Goal: Ask a question

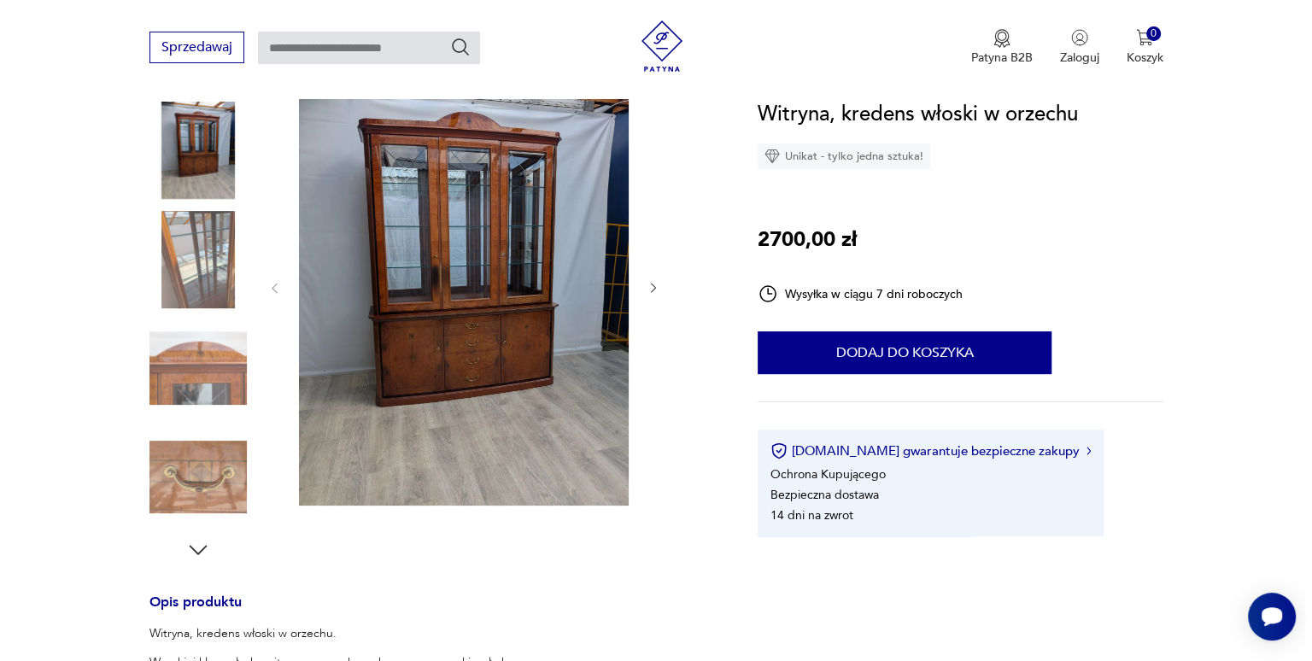
scroll to position [214, 0]
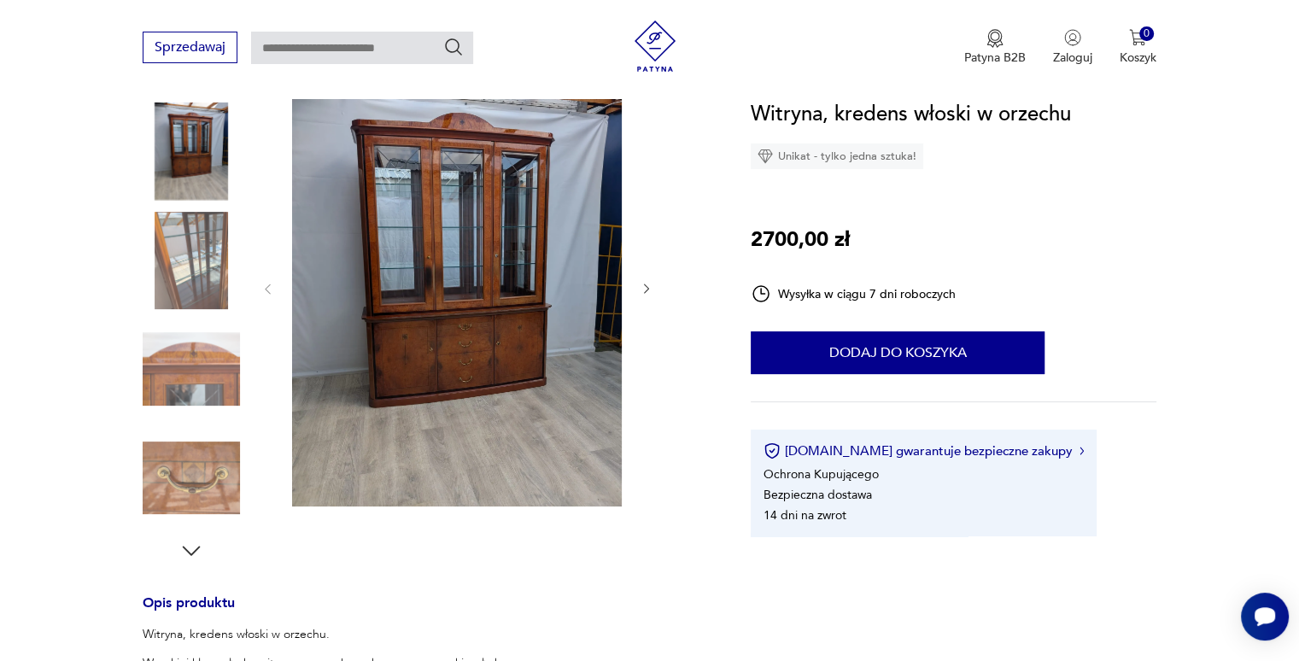
click at [489, 284] on img at bounding box center [457, 287] width 330 height 438
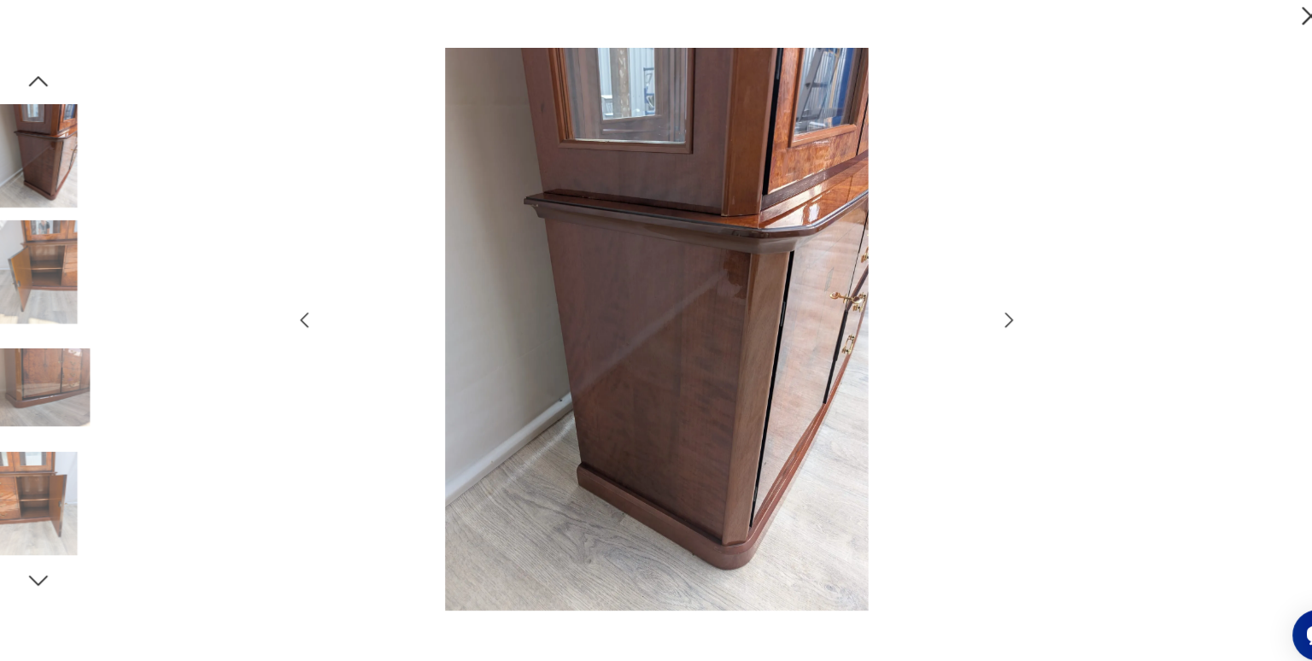
click at [61, 195] on img at bounding box center [74, 165] width 97 height 97
click at [81, 85] on icon "button" at bounding box center [75, 96] width 26 height 26
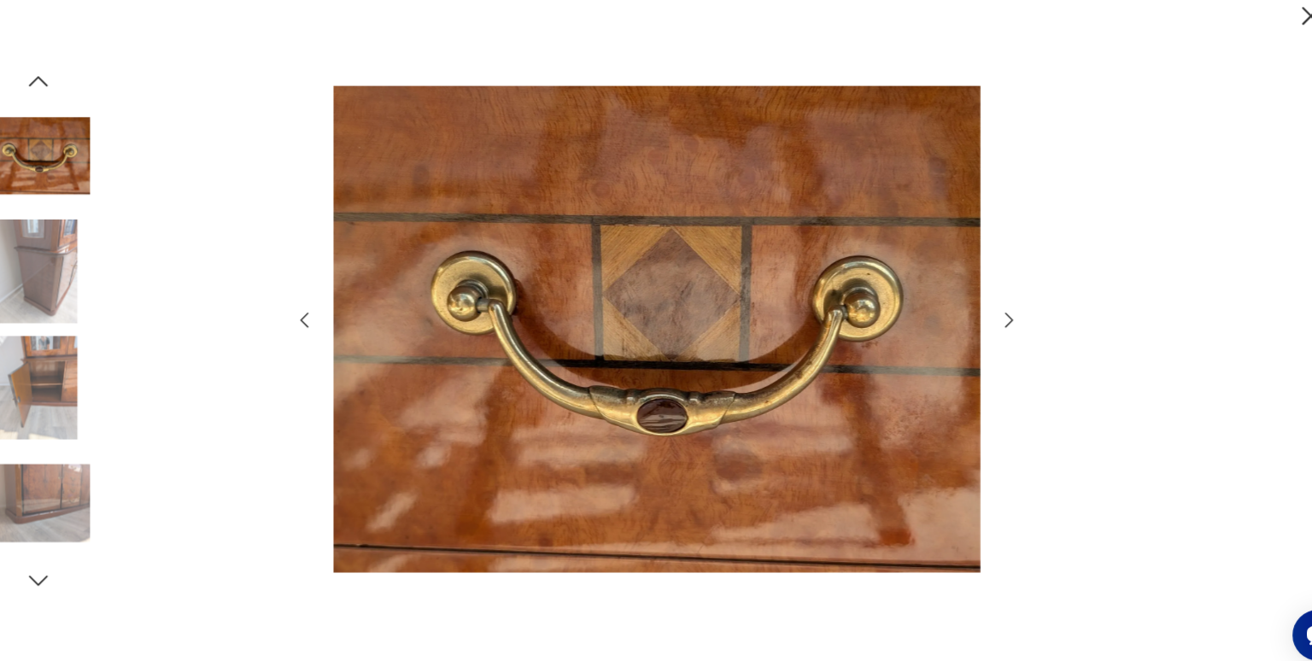
click at [77, 93] on icon "button" at bounding box center [75, 95] width 18 height 9
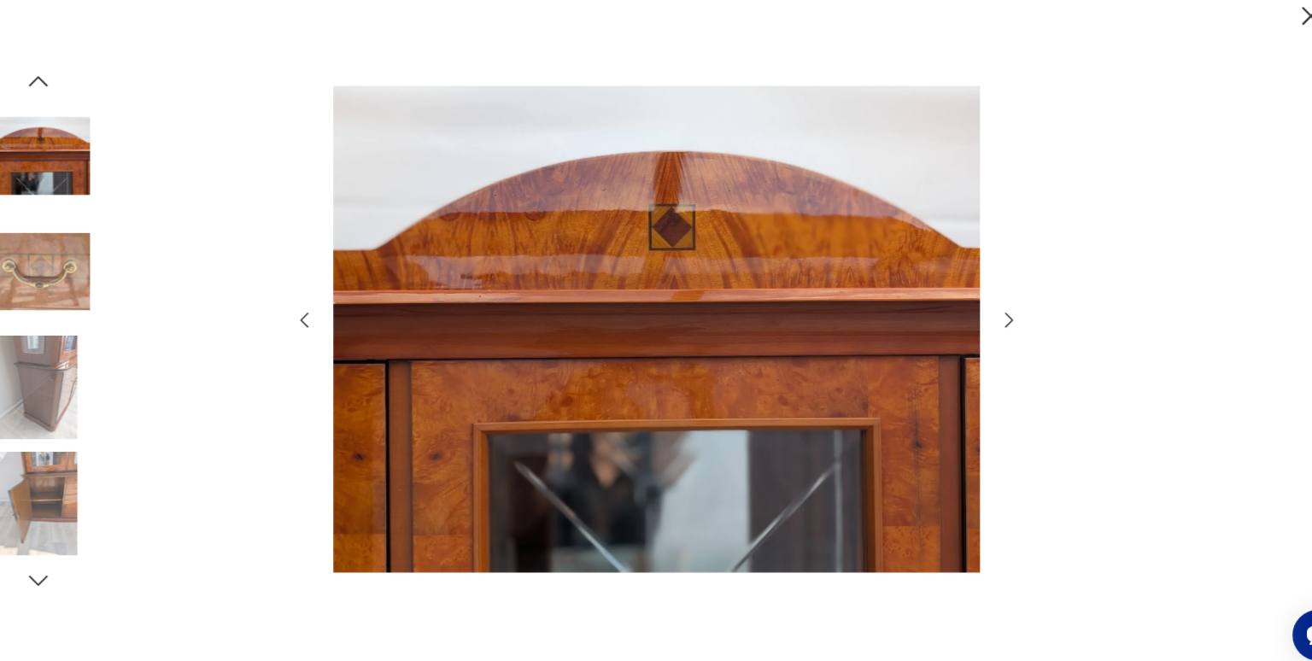
click at [77, 93] on icon "button" at bounding box center [75, 95] width 18 height 9
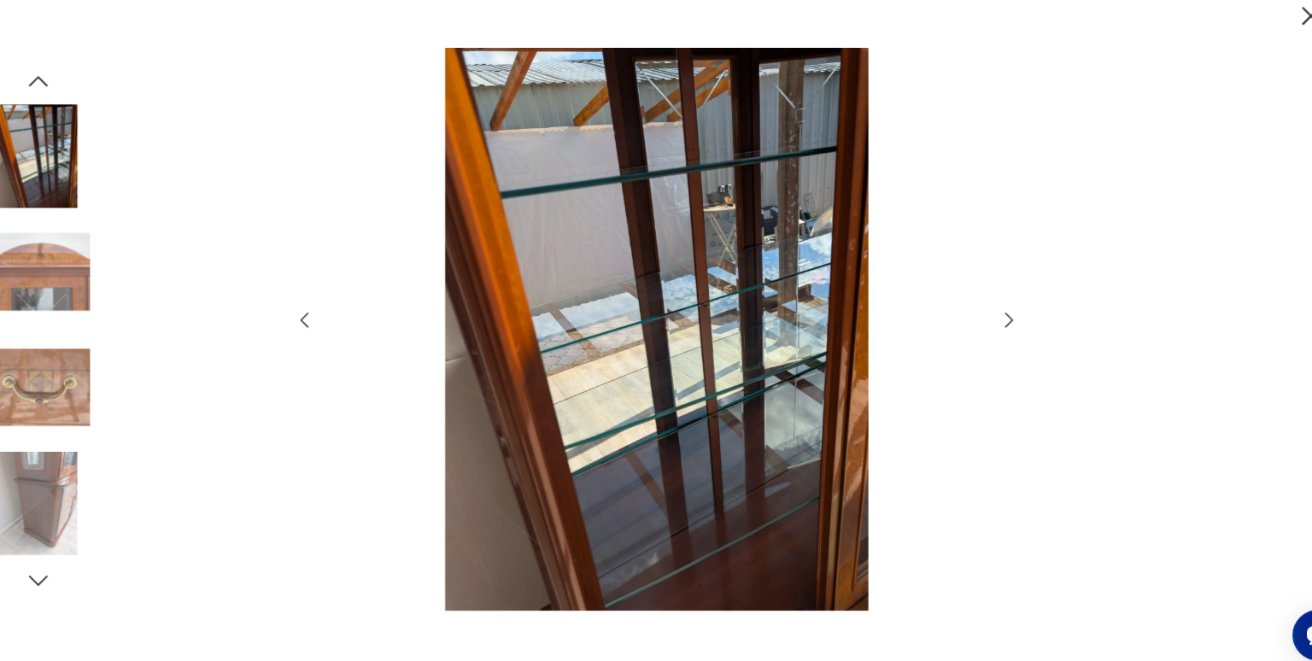
click at [77, 93] on icon "button" at bounding box center [75, 95] width 18 height 9
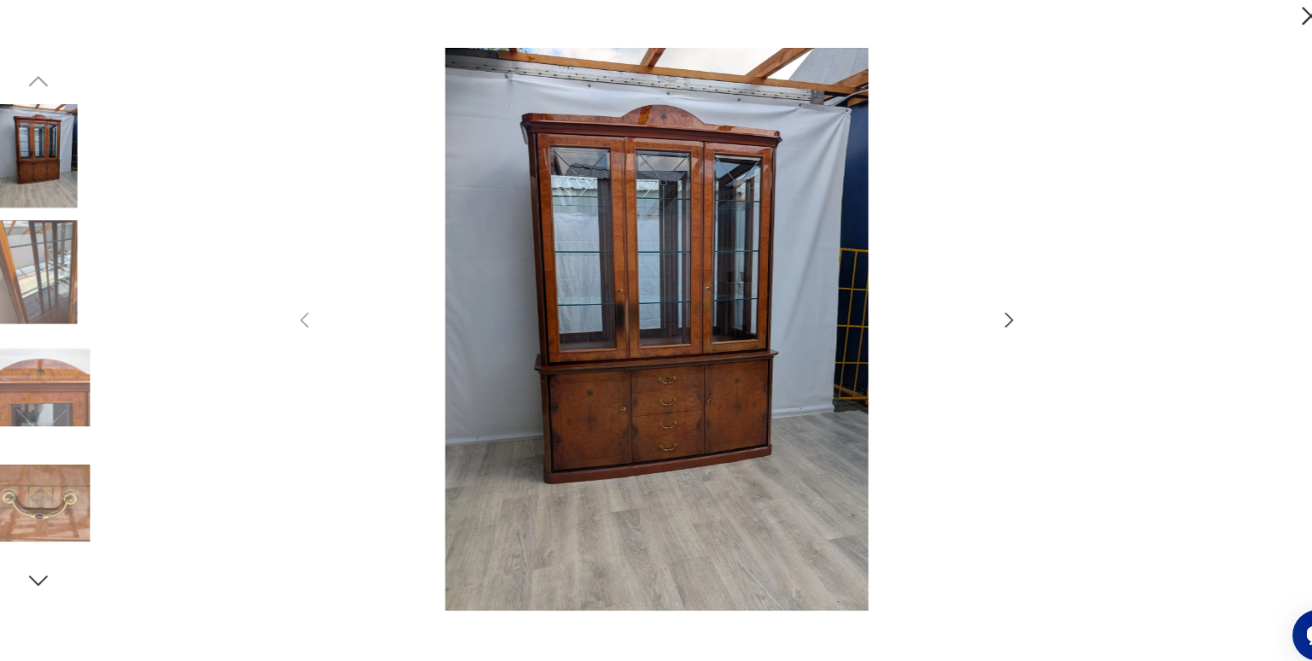
click at [77, 568] on icon "button" at bounding box center [75, 566] width 26 height 26
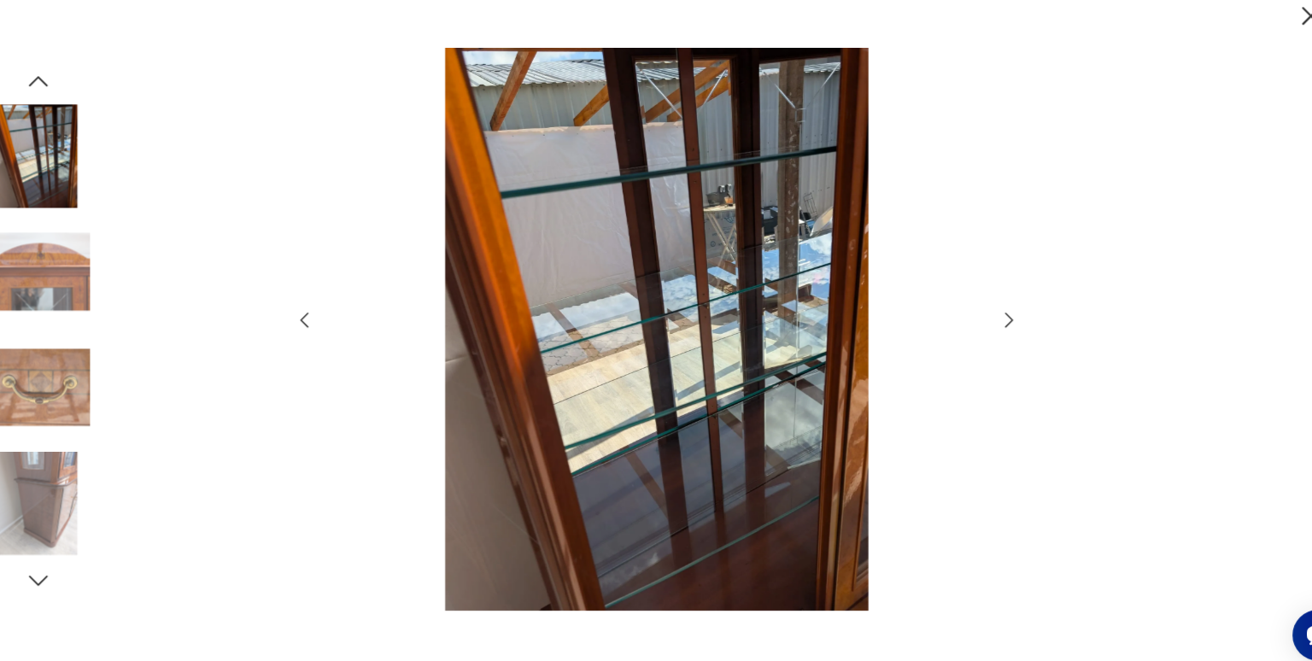
click at [77, 568] on icon "button" at bounding box center [75, 566] width 26 height 26
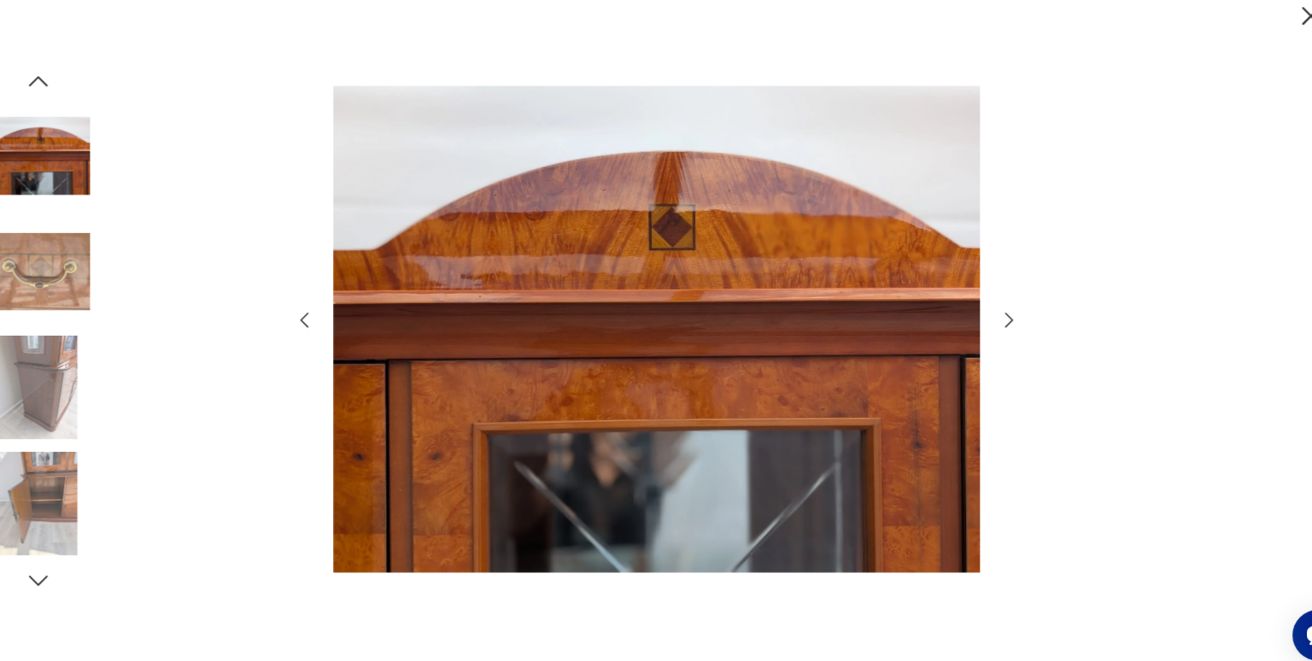
click at [77, 568] on icon "button" at bounding box center [75, 566] width 26 height 26
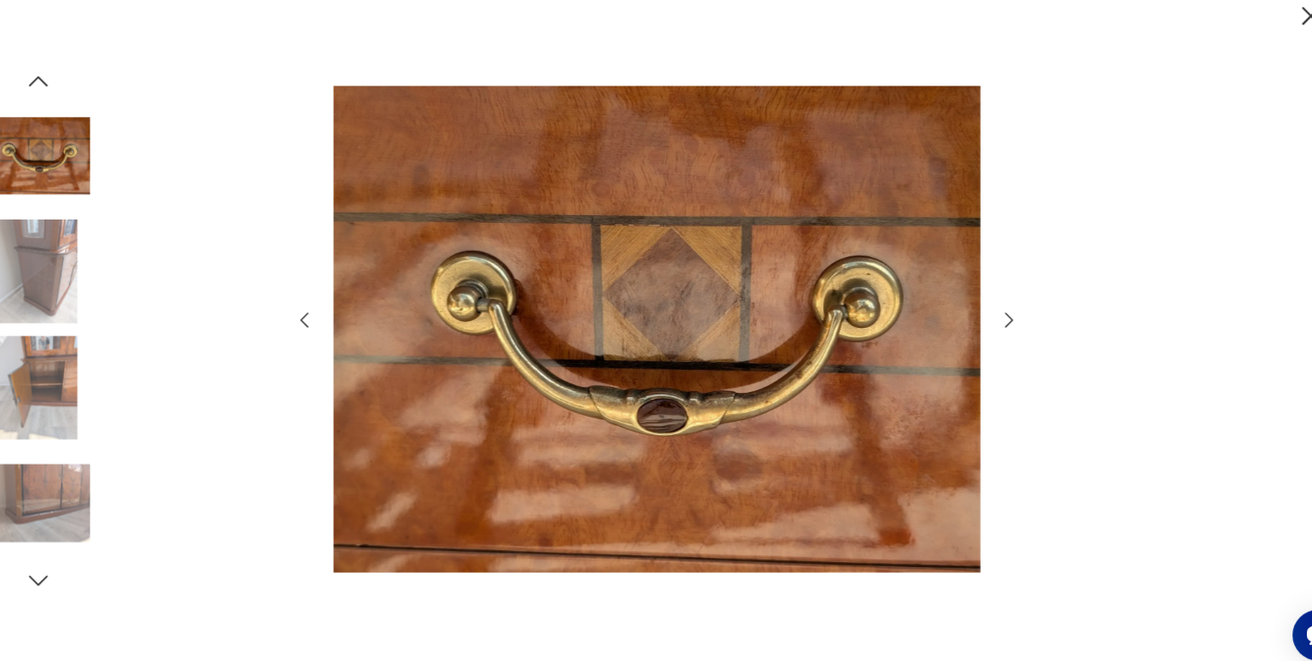
click at [77, 568] on icon "button" at bounding box center [75, 566] width 26 height 26
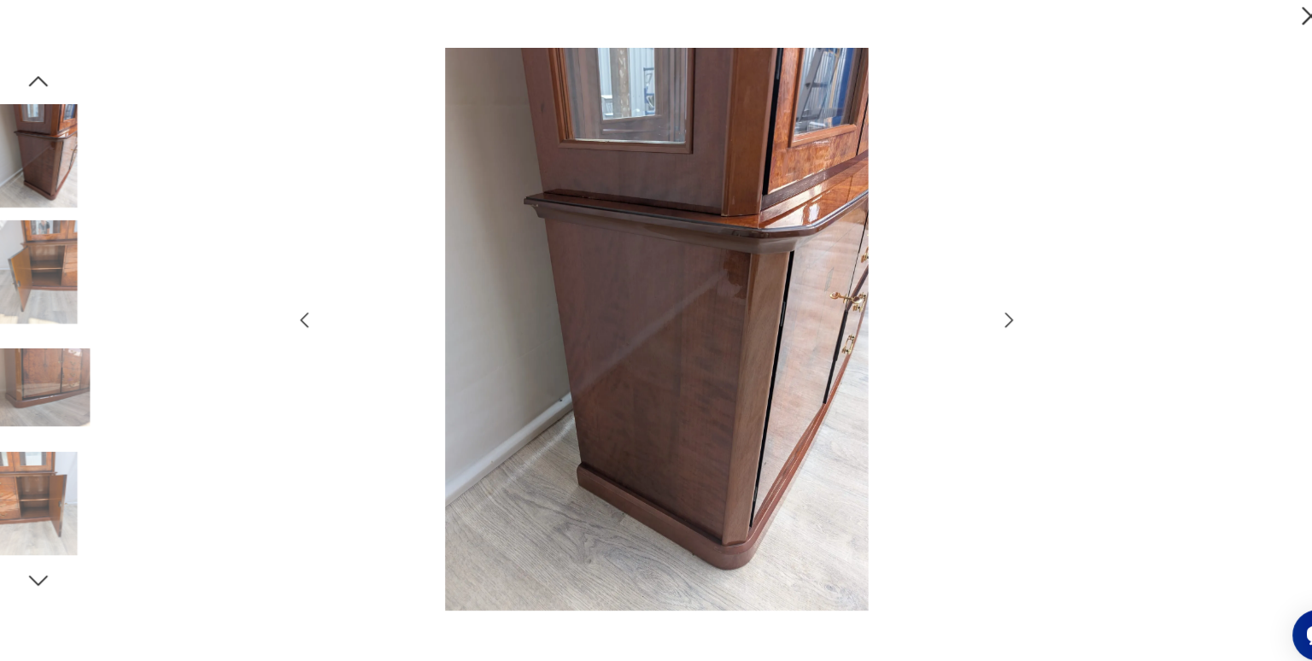
click at [77, 568] on icon "button" at bounding box center [75, 566] width 26 height 26
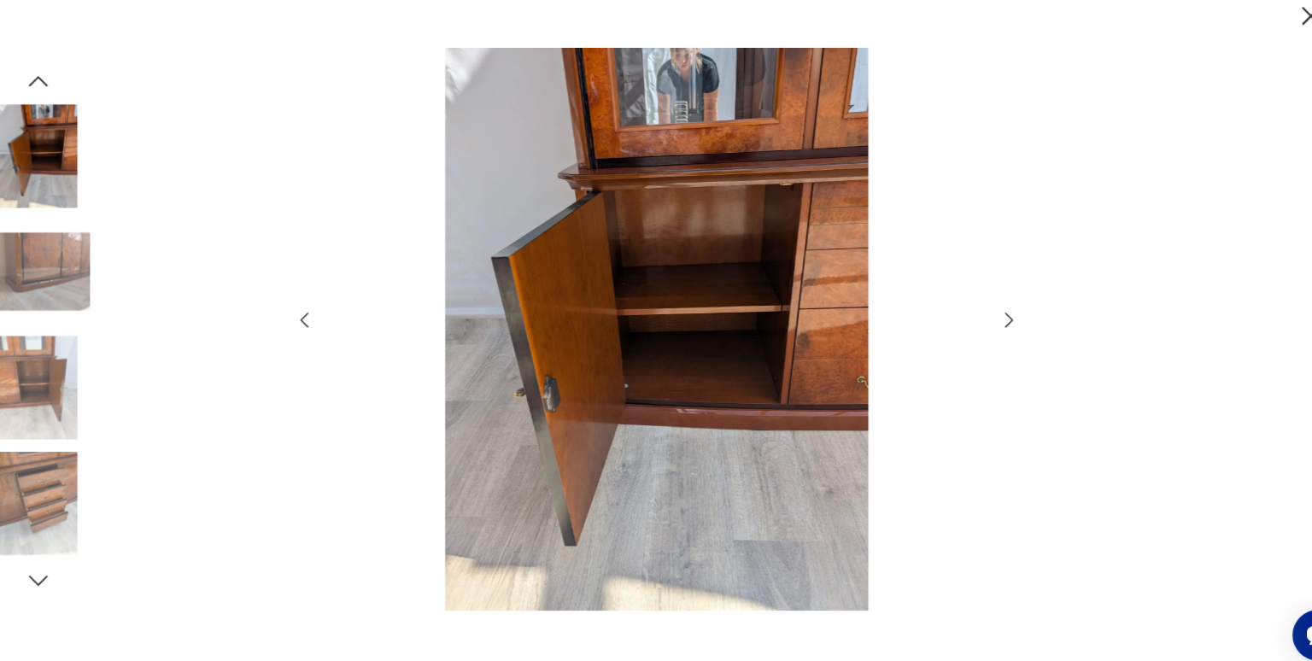
click at [77, 568] on icon "button" at bounding box center [75, 566] width 26 height 26
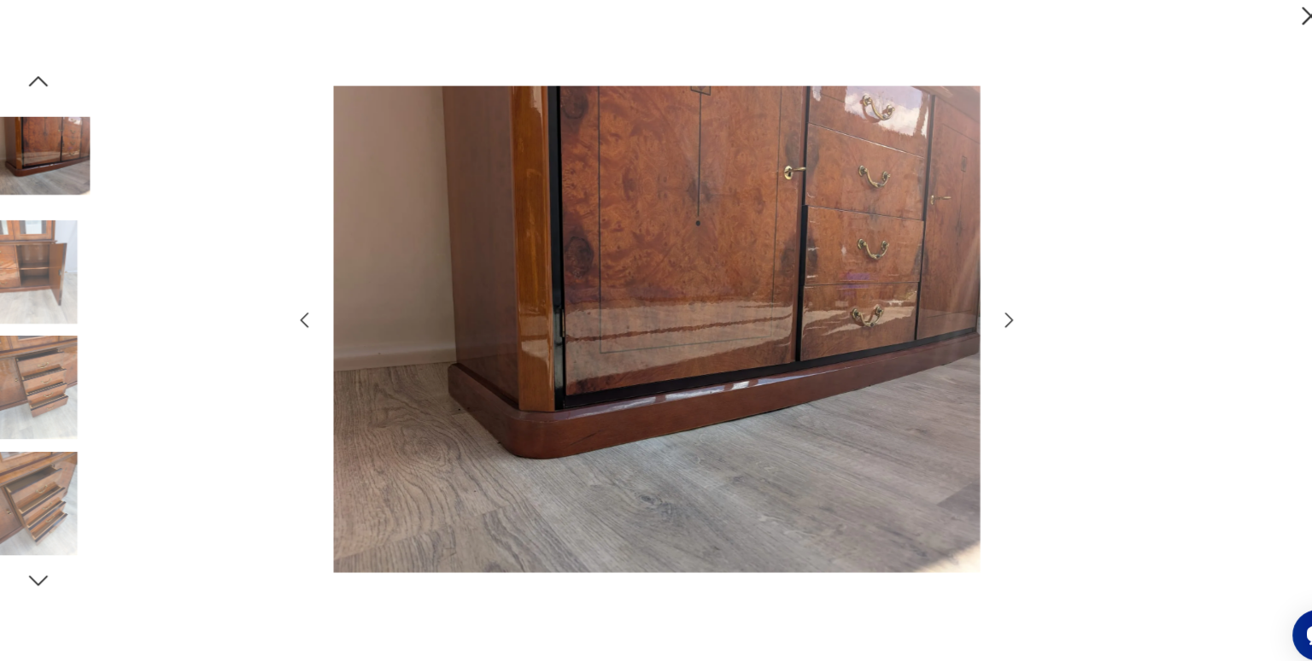
click at [77, 568] on icon "button" at bounding box center [75, 566] width 26 height 26
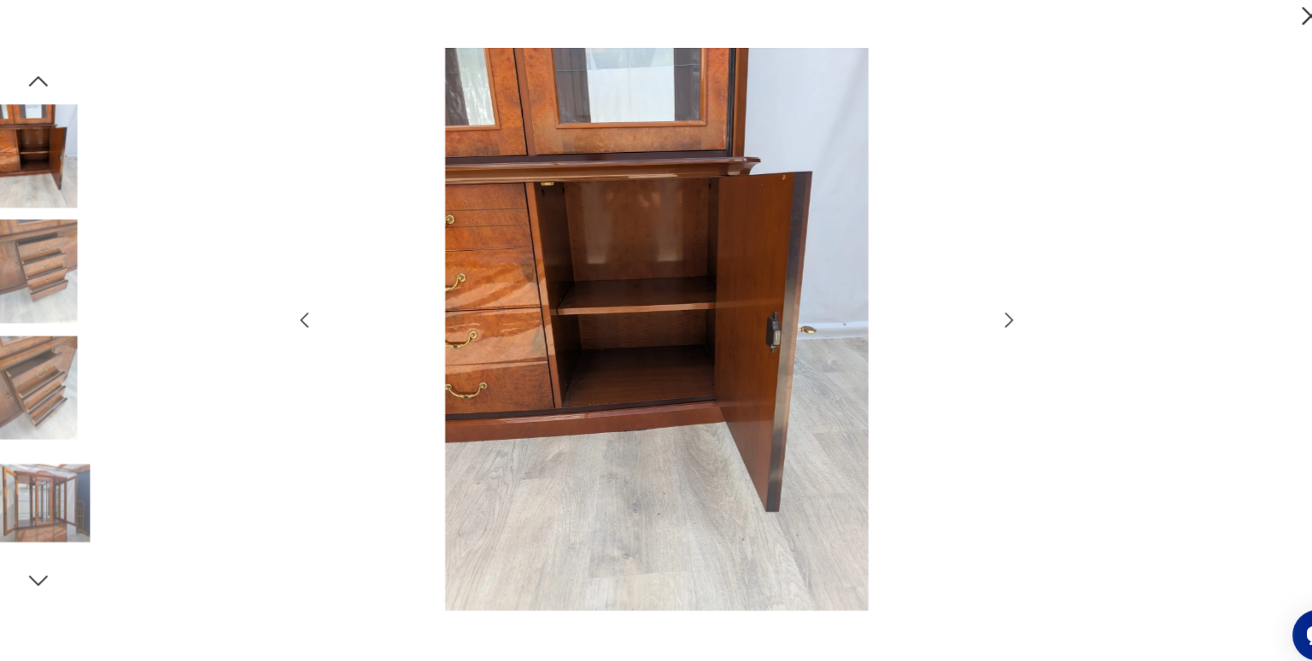
click at [77, 568] on icon "button" at bounding box center [75, 566] width 26 height 26
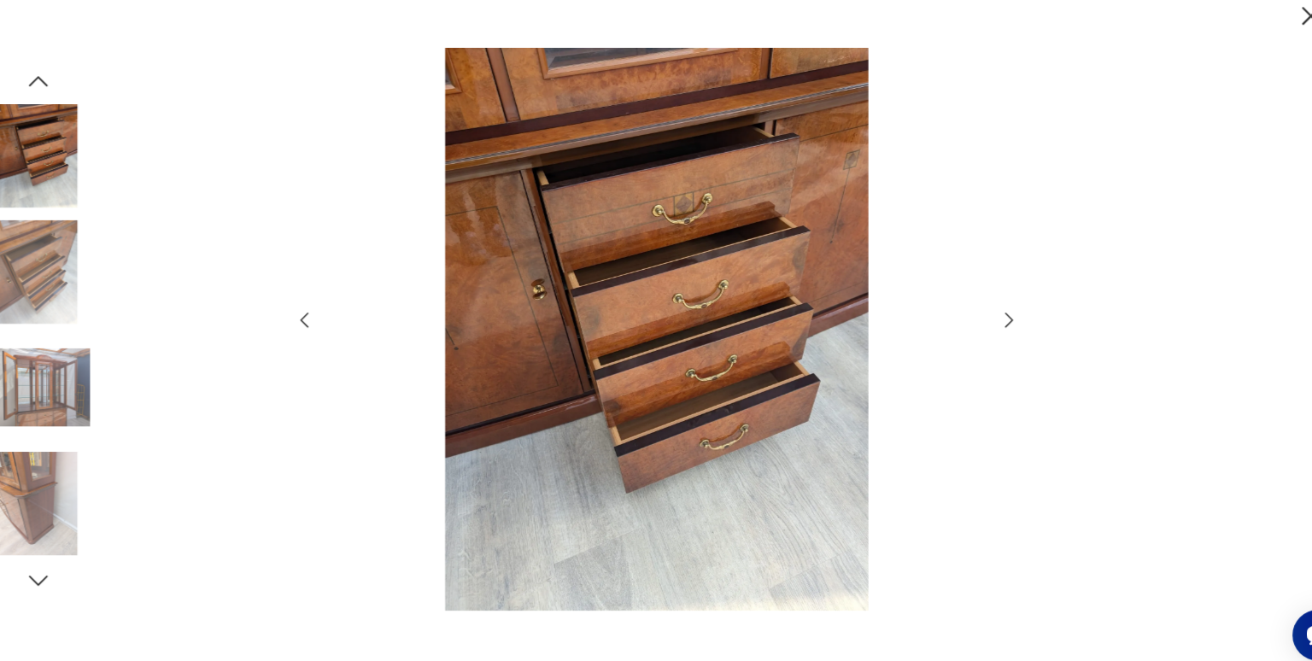
click at [77, 568] on icon "button" at bounding box center [75, 566] width 26 height 26
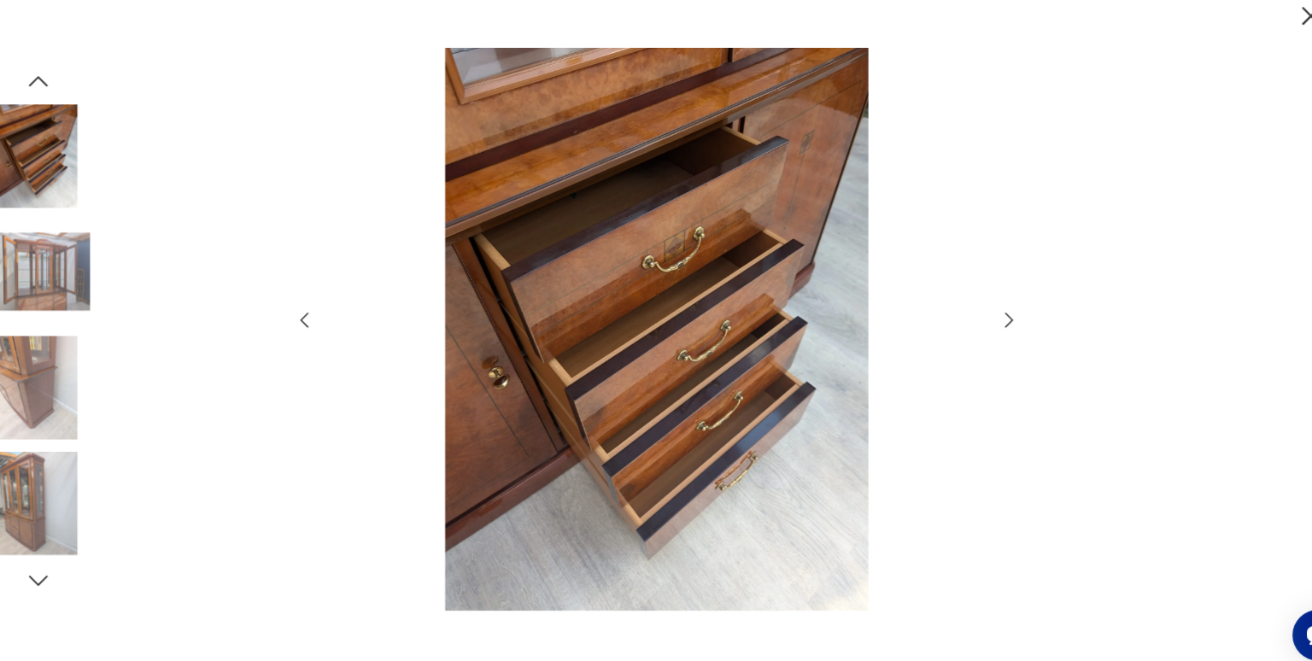
click at [77, 568] on icon "button" at bounding box center [75, 566] width 26 height 26
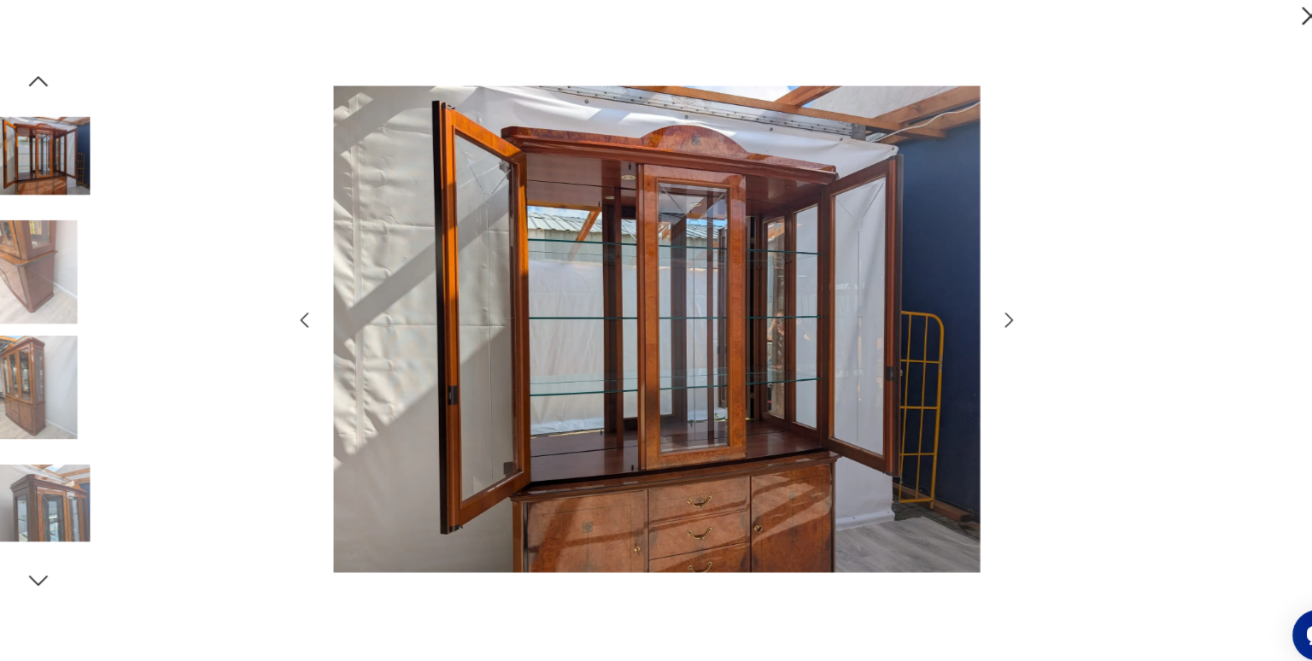
click at [77, 568] on icon "button" at bounding box center [75, 566] width 26 height 26
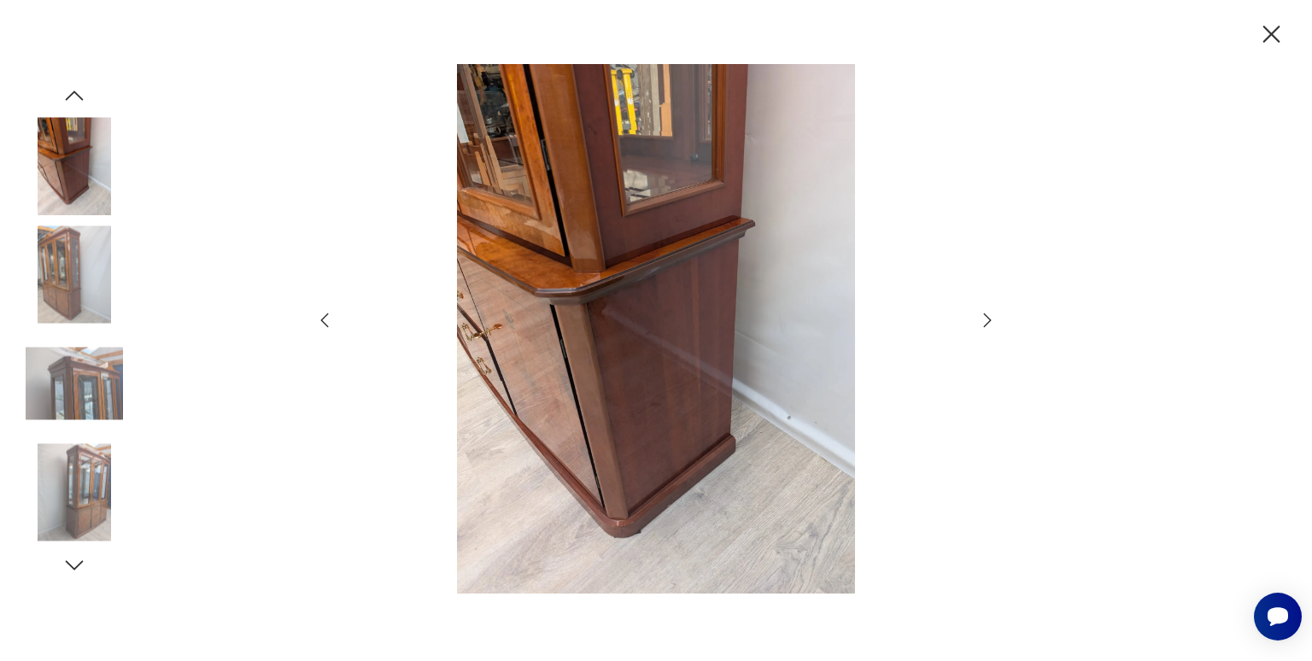
click at [1275, 28] on icon "button" at bounding box center [1272, 35] width 30 height 30
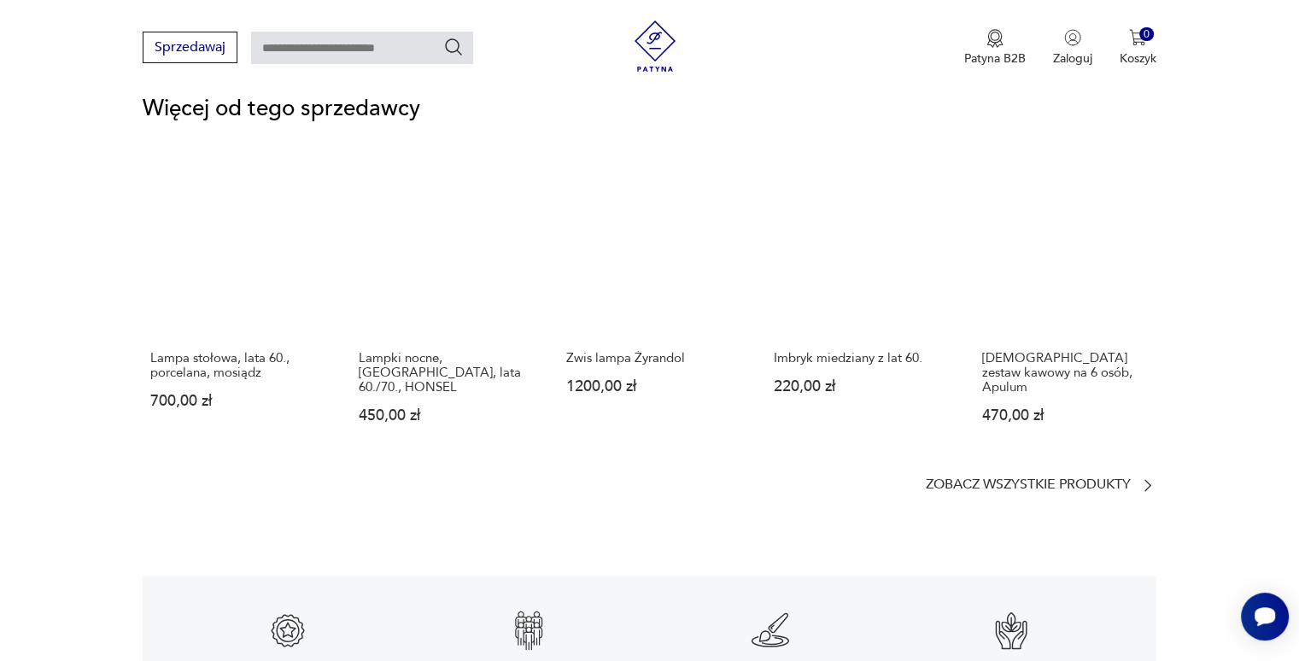
scroll to position [2689, 0]
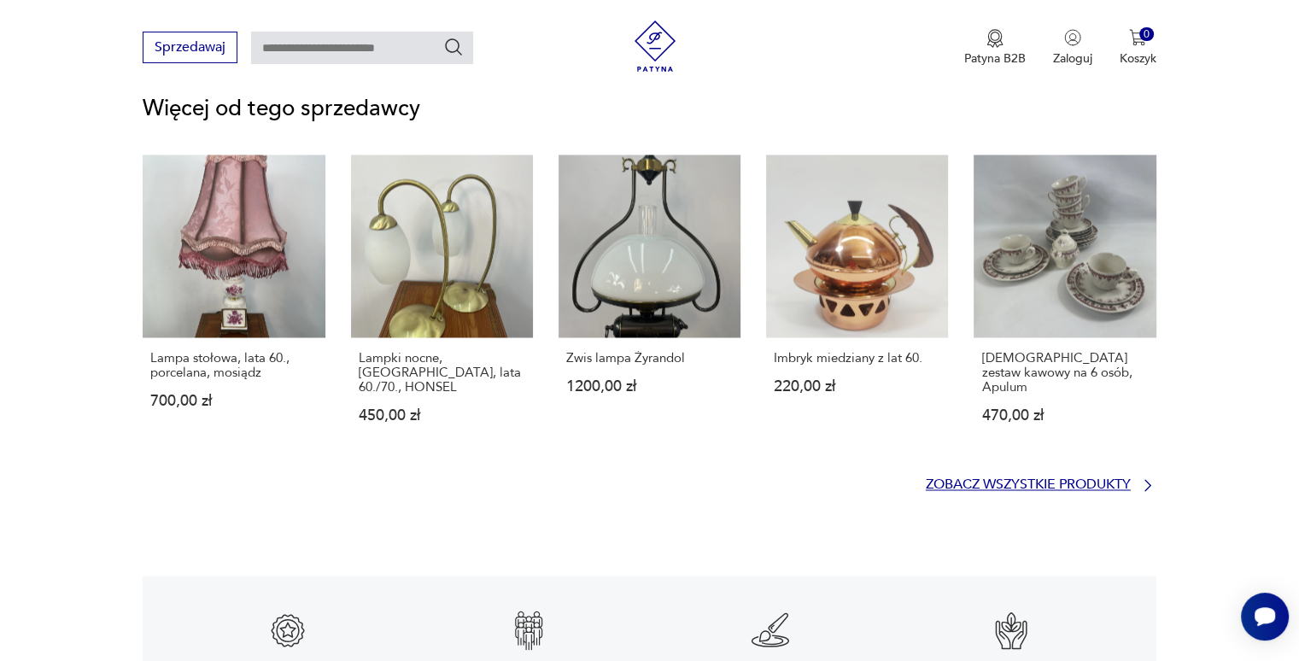
click at [1061, 479] on p "Zobacz wszystkie produkty" at bounding box center [1028, 484] width 205 height 11
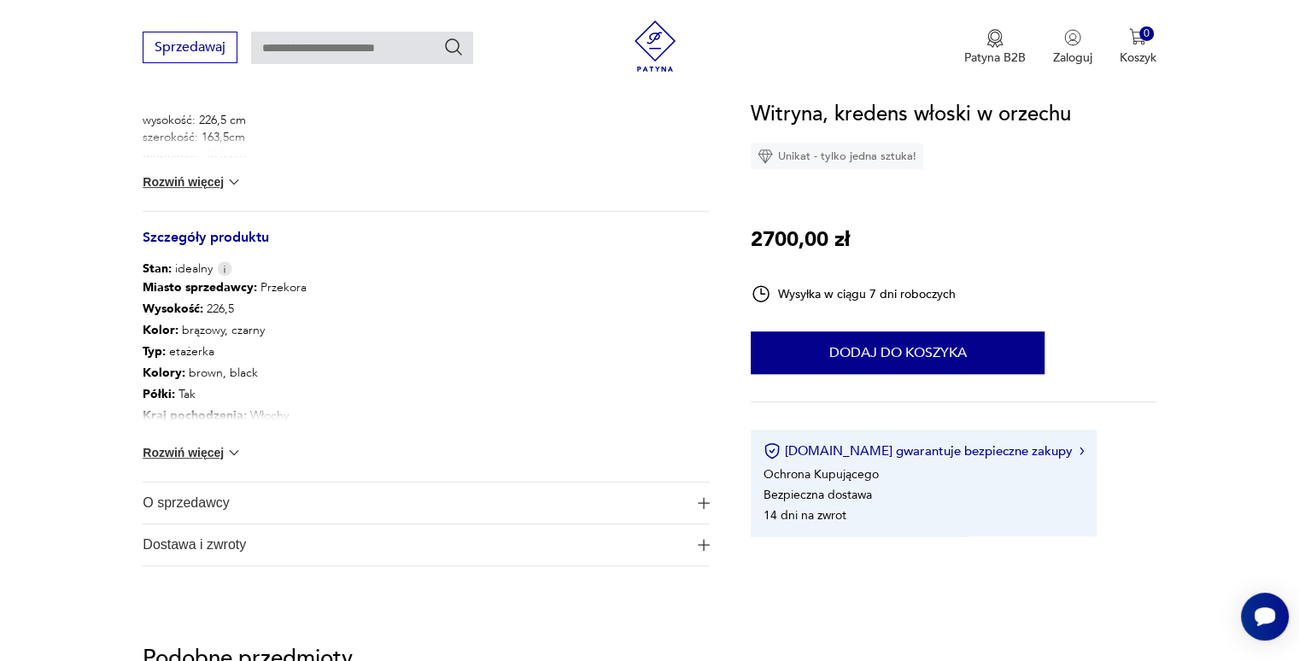
scroll to position [812, 0]
click at [236, 452] on img at bounding box center [234, 455] width 17 height 17
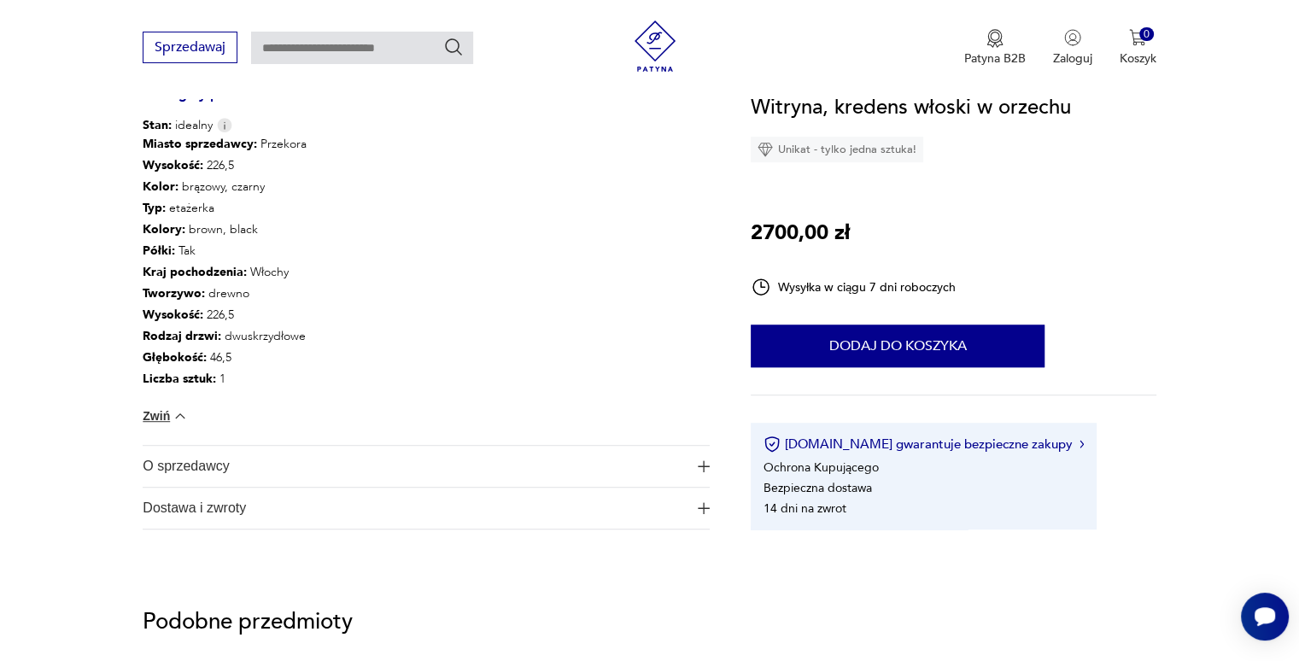
scroll to position [959, 0]
click at [232, 462] on span "O sprzedawcy" at bounding box center [414, 465] width 543 height 41
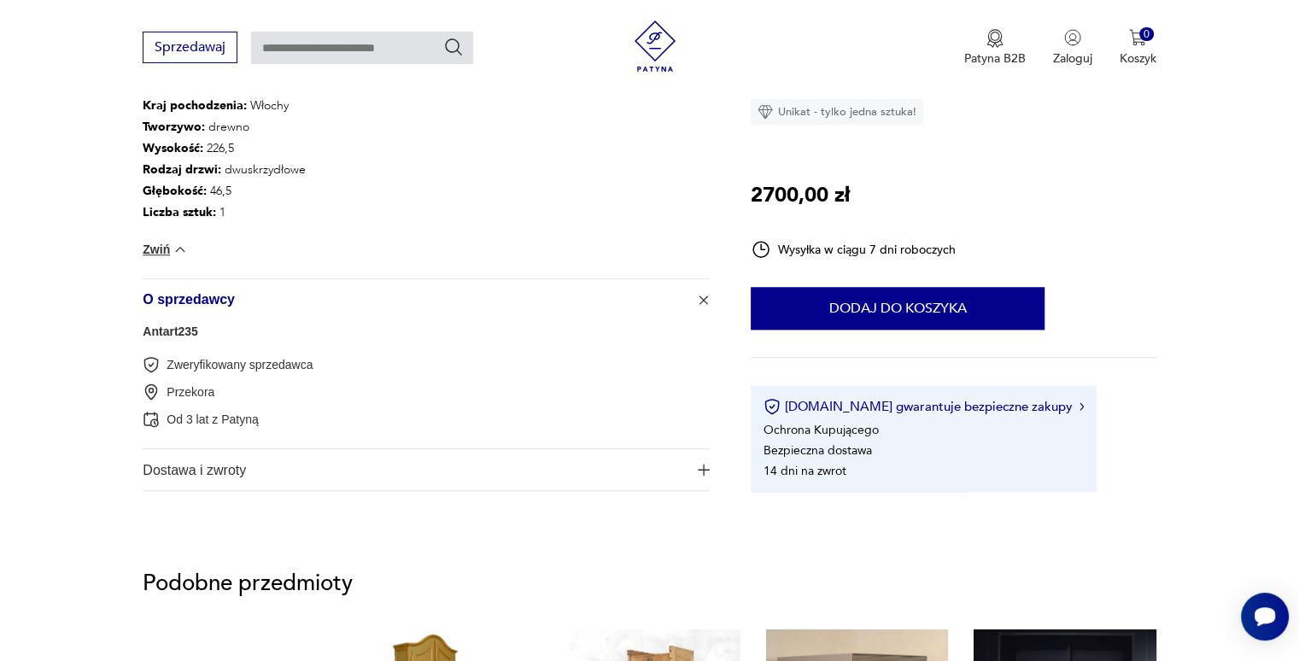
scroll to position [1128, 0]
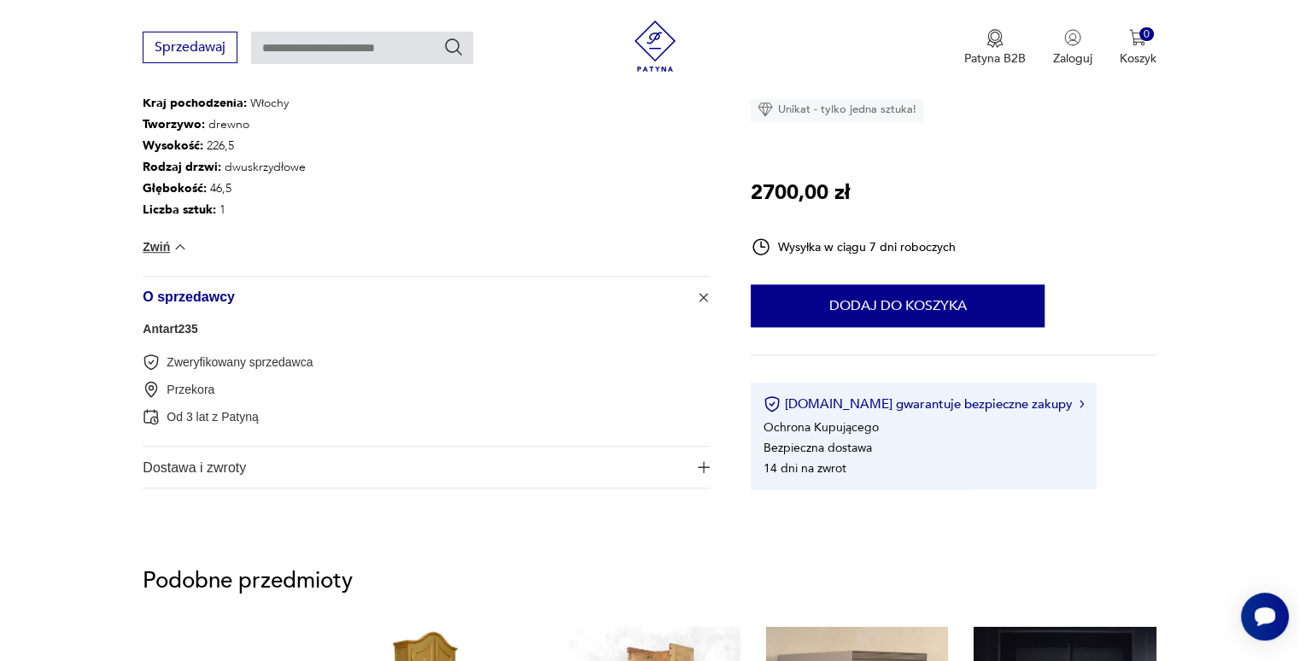
click at [232, 462] on span "Dostawa i zwroty" at bounding box center [414, 467] width 543 height 41
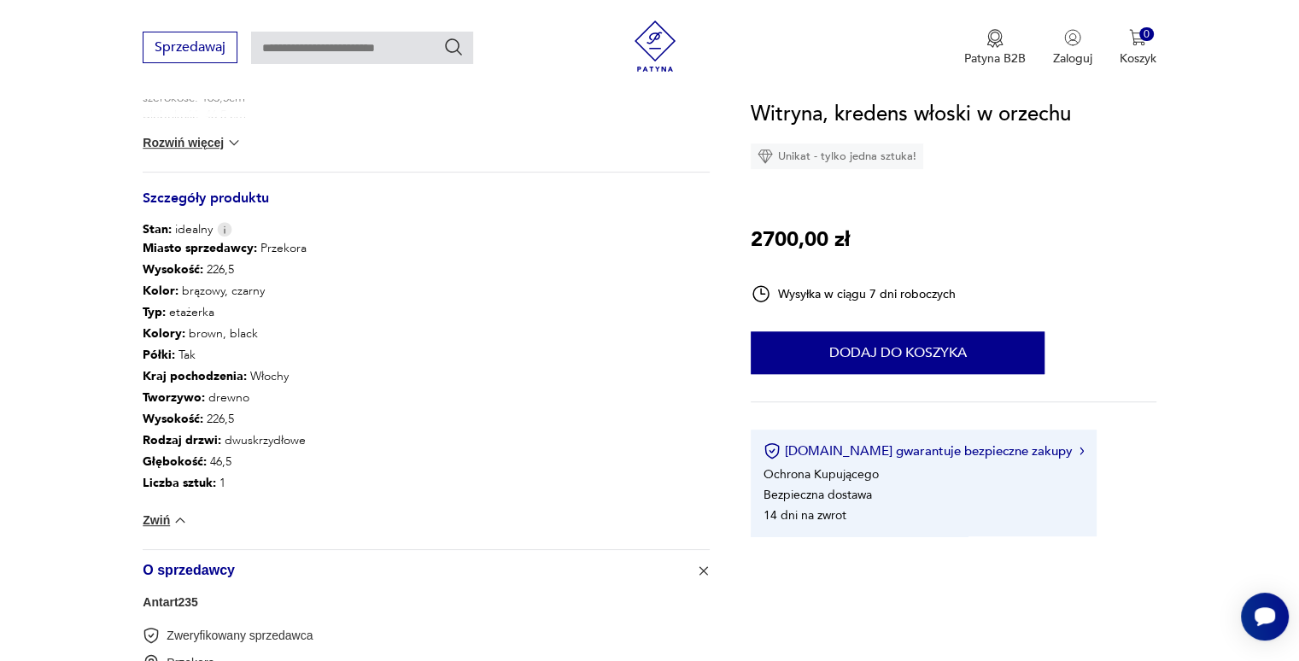
scroll to position [853, 0]
click at [988, 52] on p "Patyna B2B" at bounding box center [995, 58] width 62 height 16
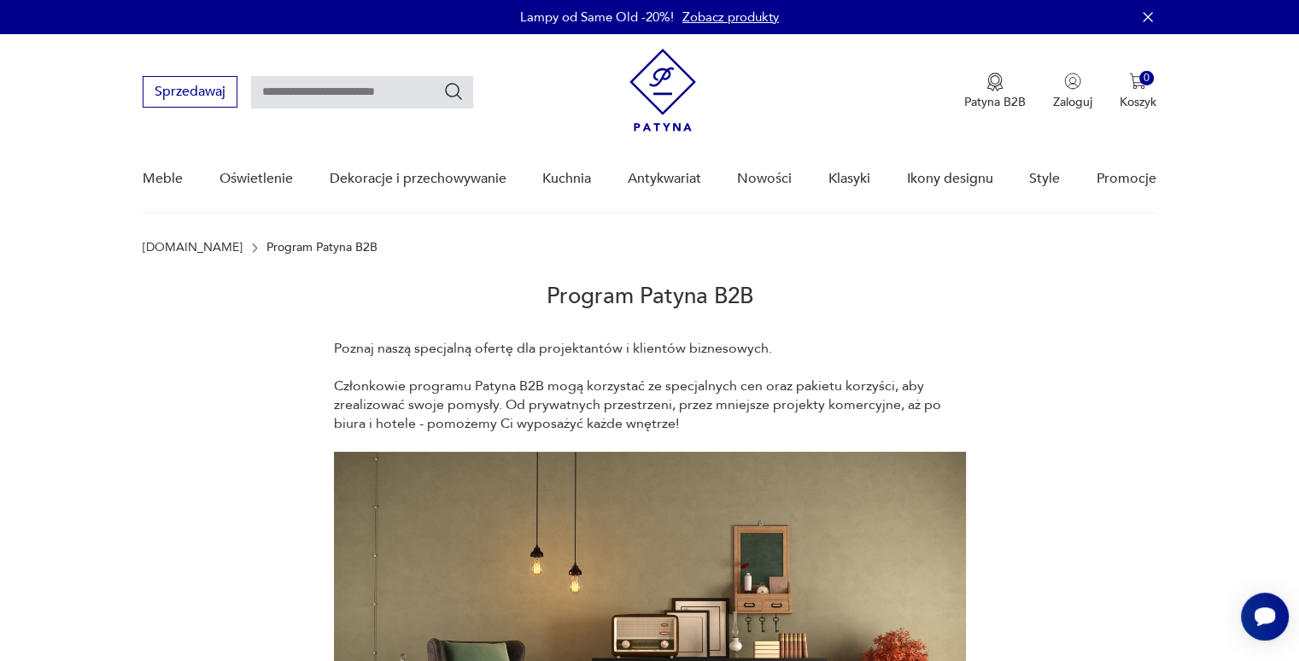
click at [155, 253] on link "[DOMAIN_NAME]" at bounding box center [193, 248] width 100 height 14
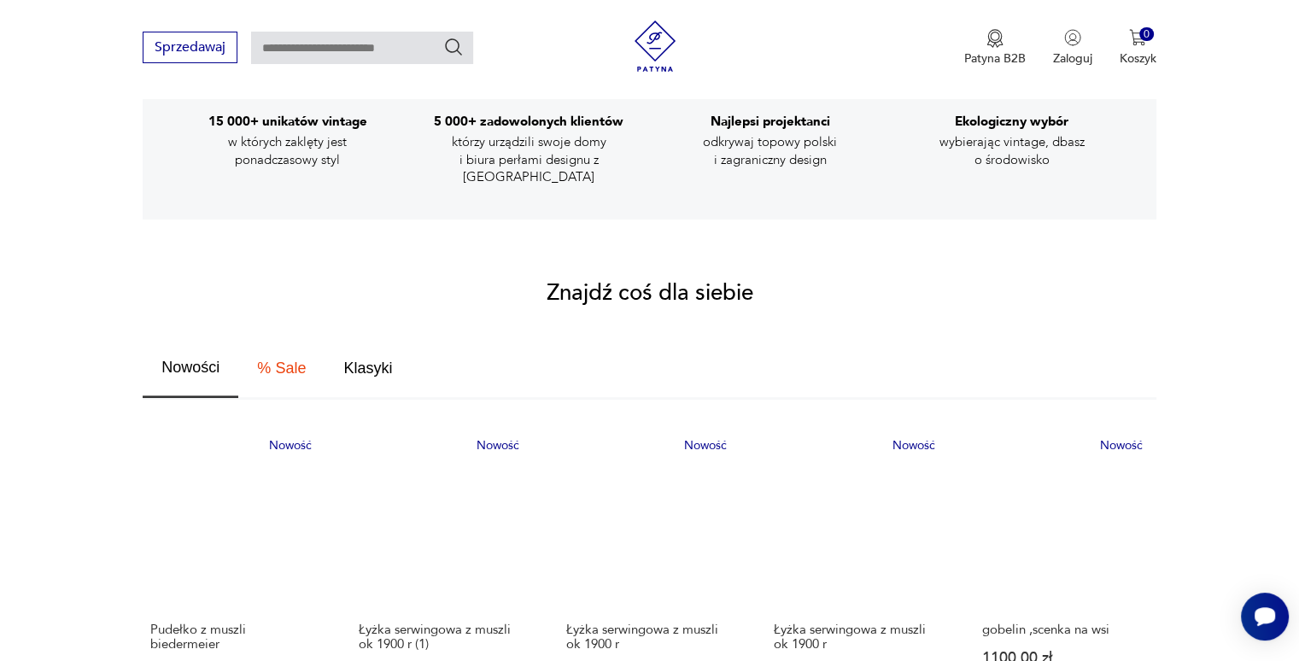
scroll to position [717, 0]
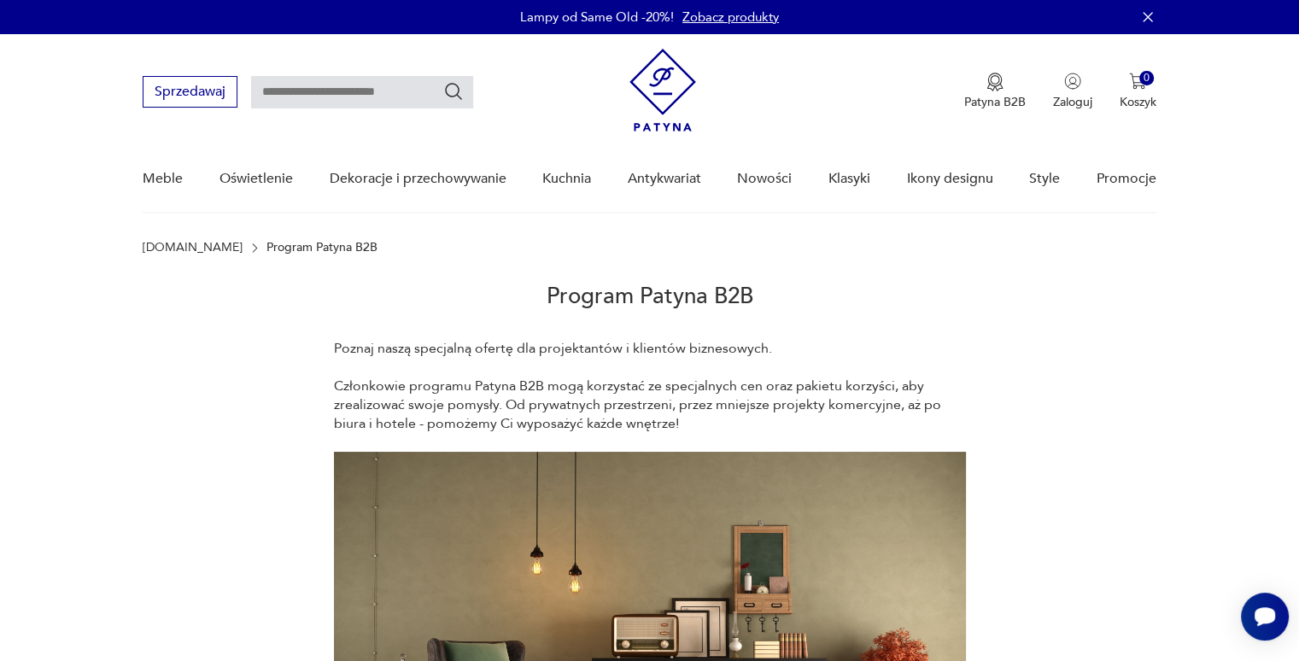
click at [653, 75] on img at bounding box center [663, 90] width 67 height 83
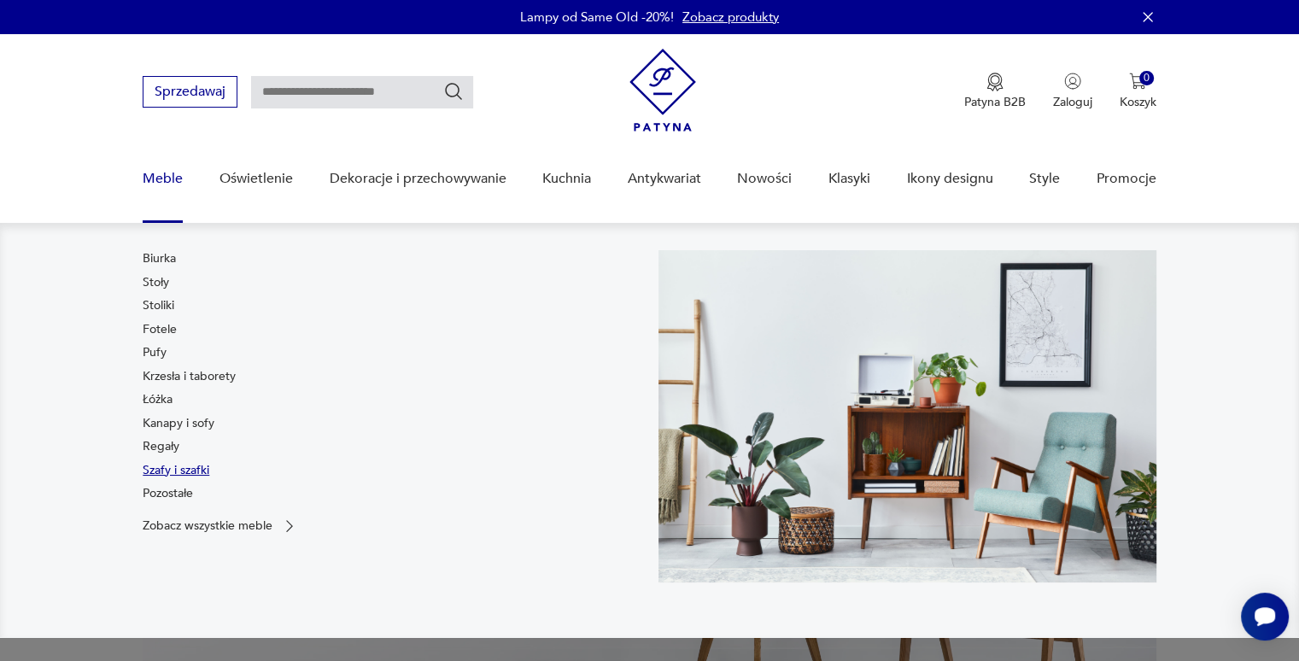
click at [157, 472] on link "Szafy i szafki" at bounding box center [176, 470] width 67 height 17
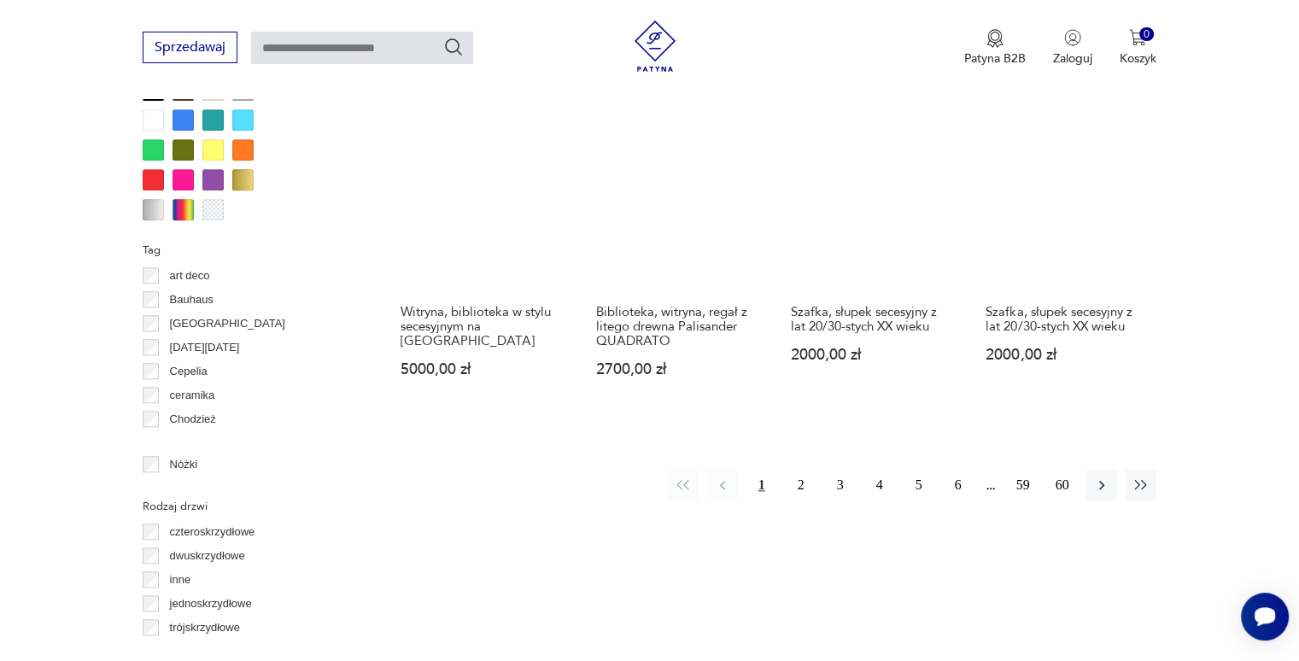
scroll to position [1678, 0]
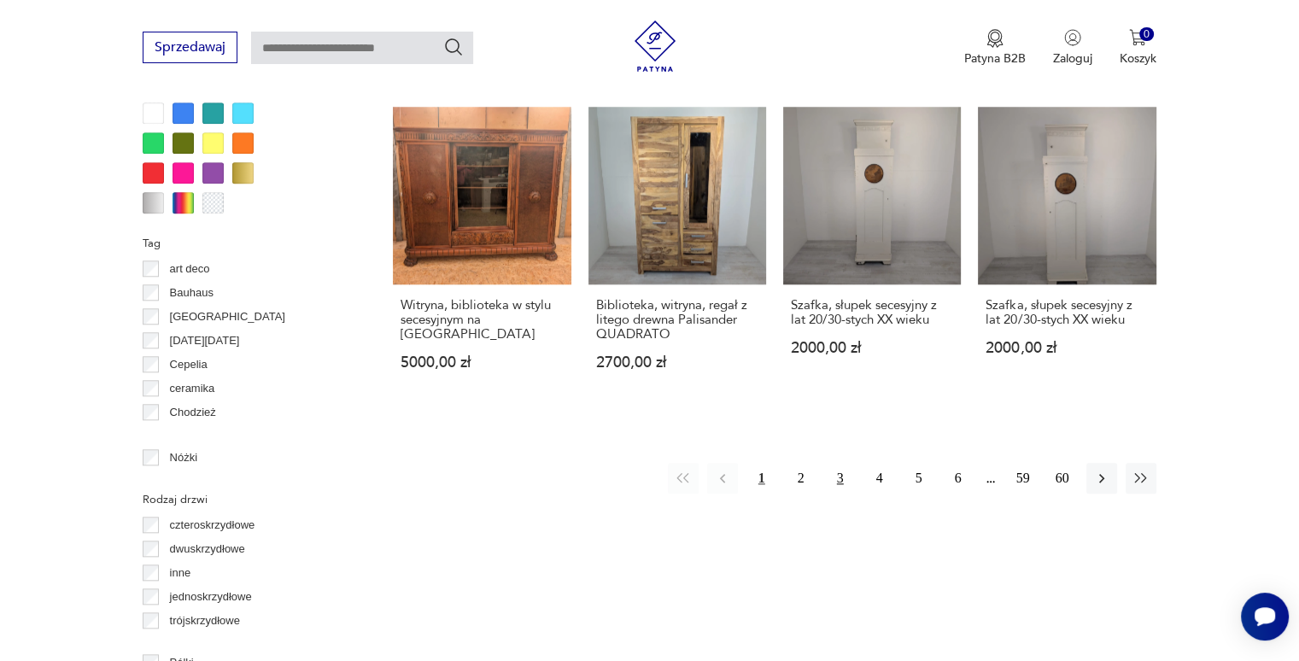
click at [841, 463] on button "3" at bounding box center [840, 478] width 31 height 31
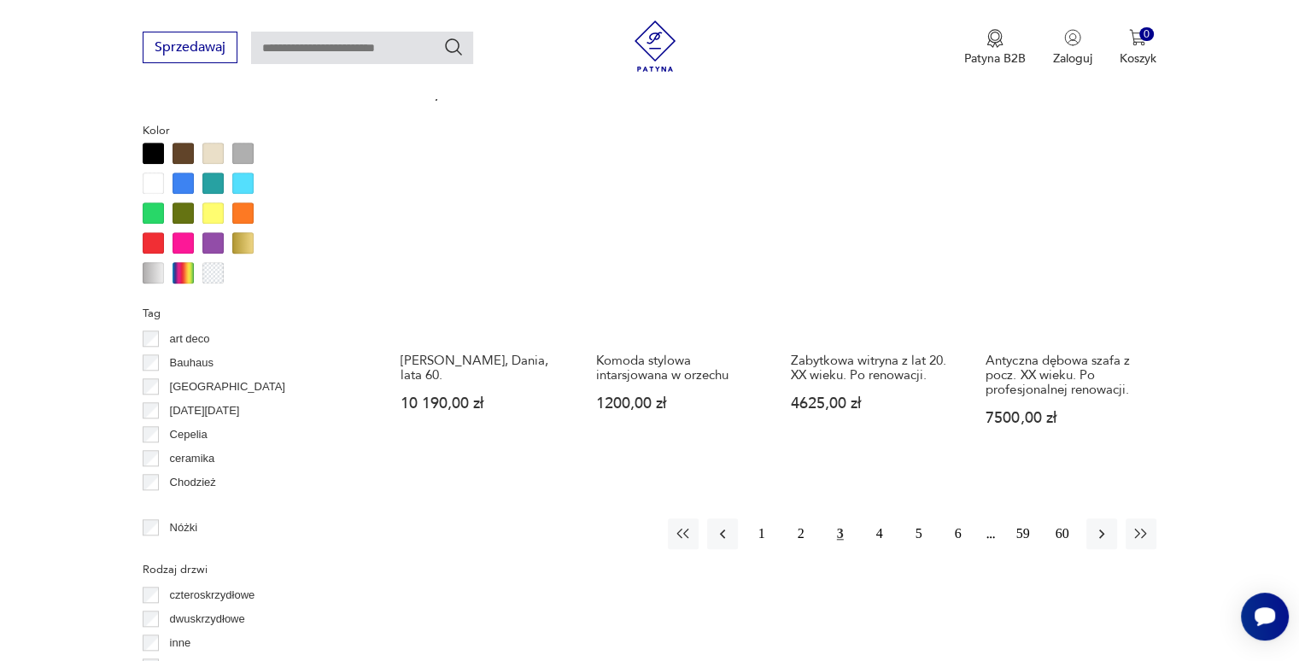
scroll to position [1609, 0]
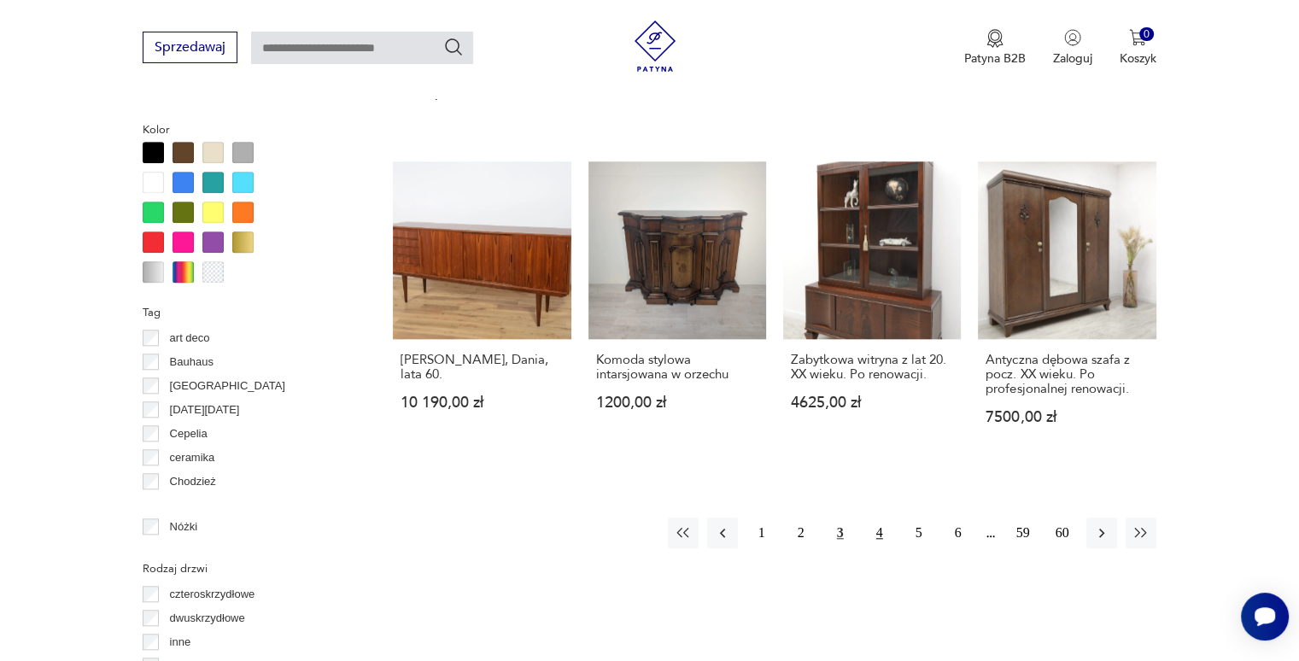
click at [877, 525] on button "4" at bounding box center [879, 533] width 31 height 31
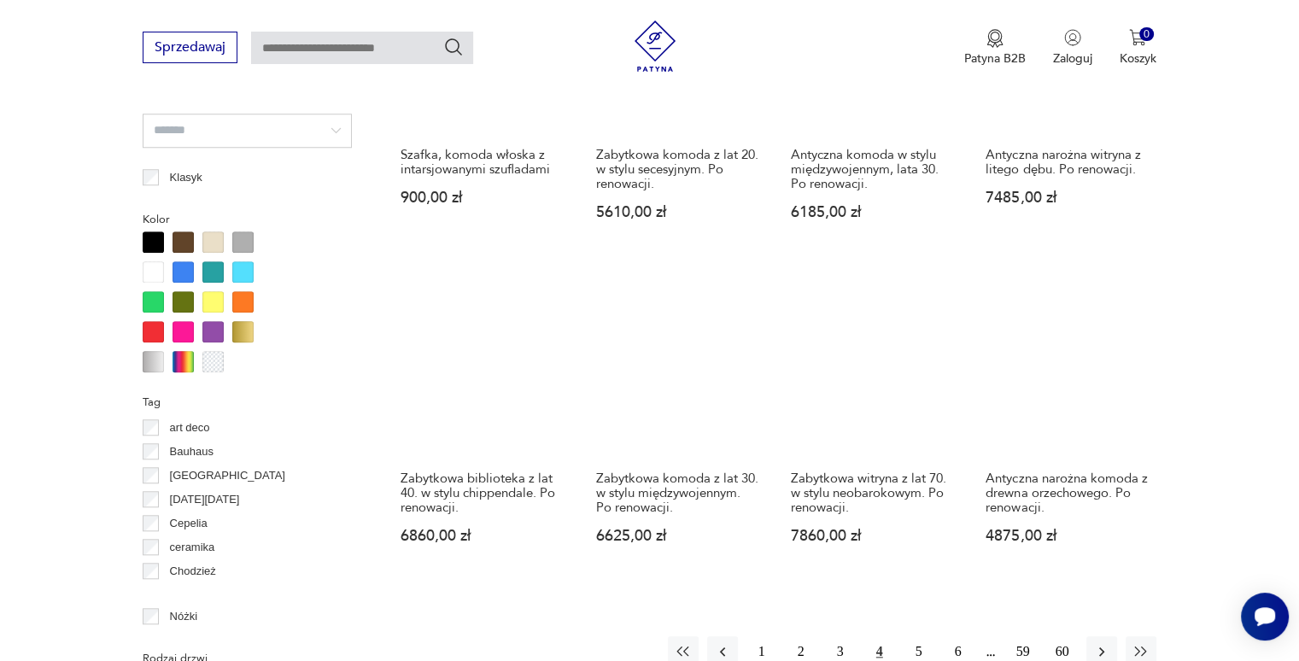
scroll to position [1543, 0]
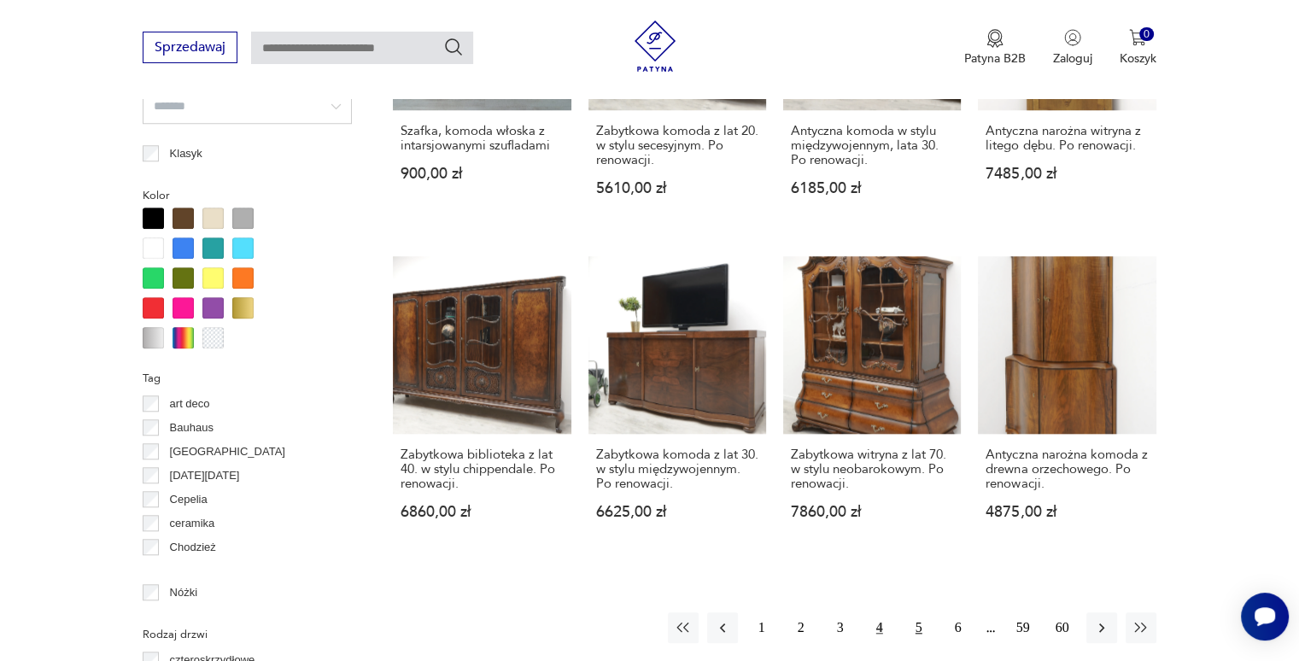
click at [924, 612] on button "5" at bounding box center [919, 627] width 31 height 31
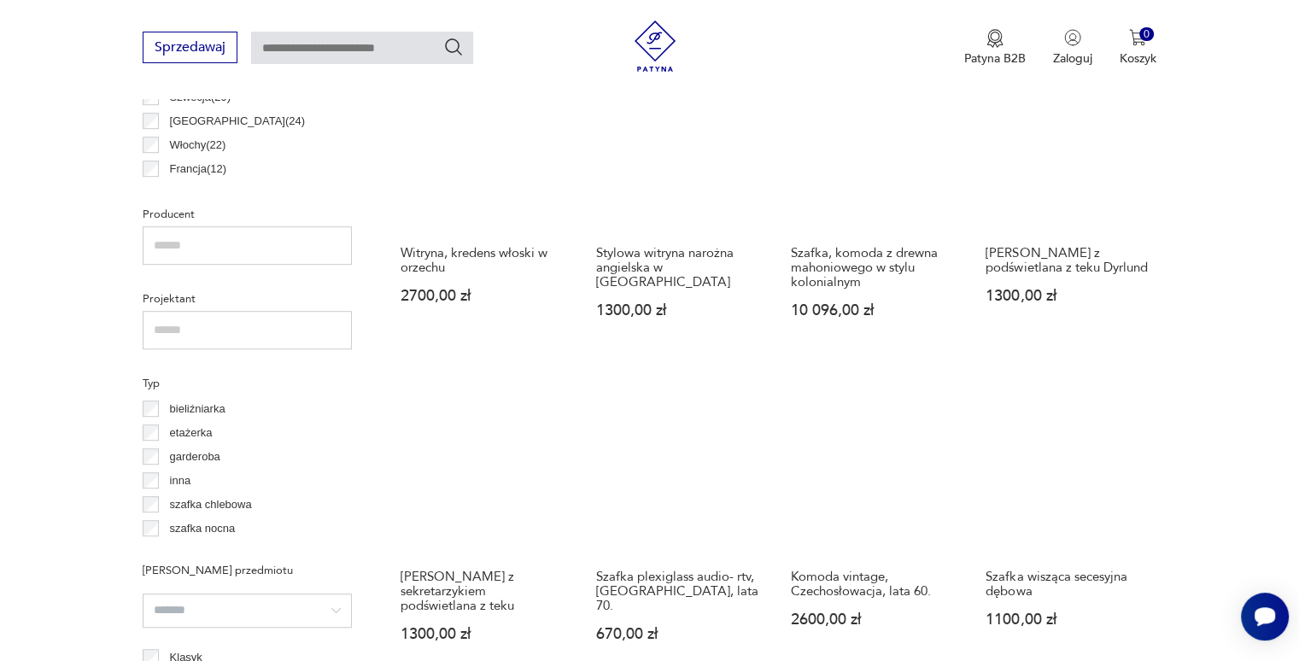
scroll to position [910, 0]
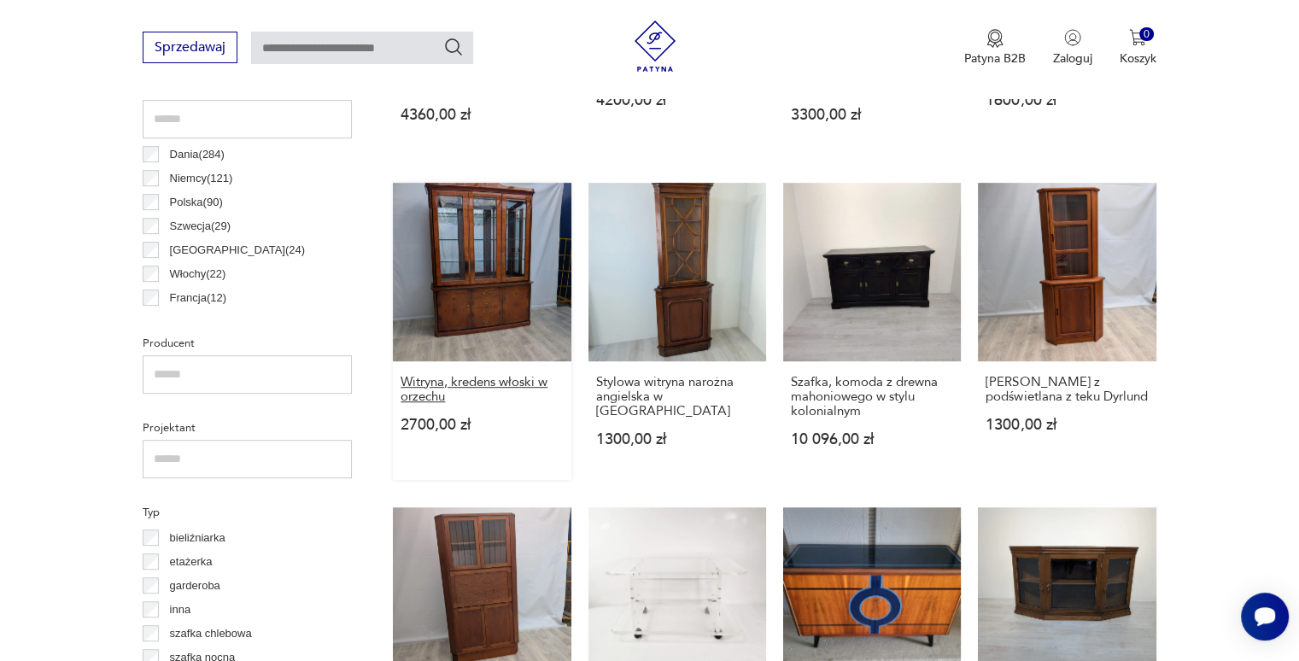
click at [470, 379] on h3 "Witryna, kredens włoski w orzechu" at bounding box center [482, 389] width 162 height 29
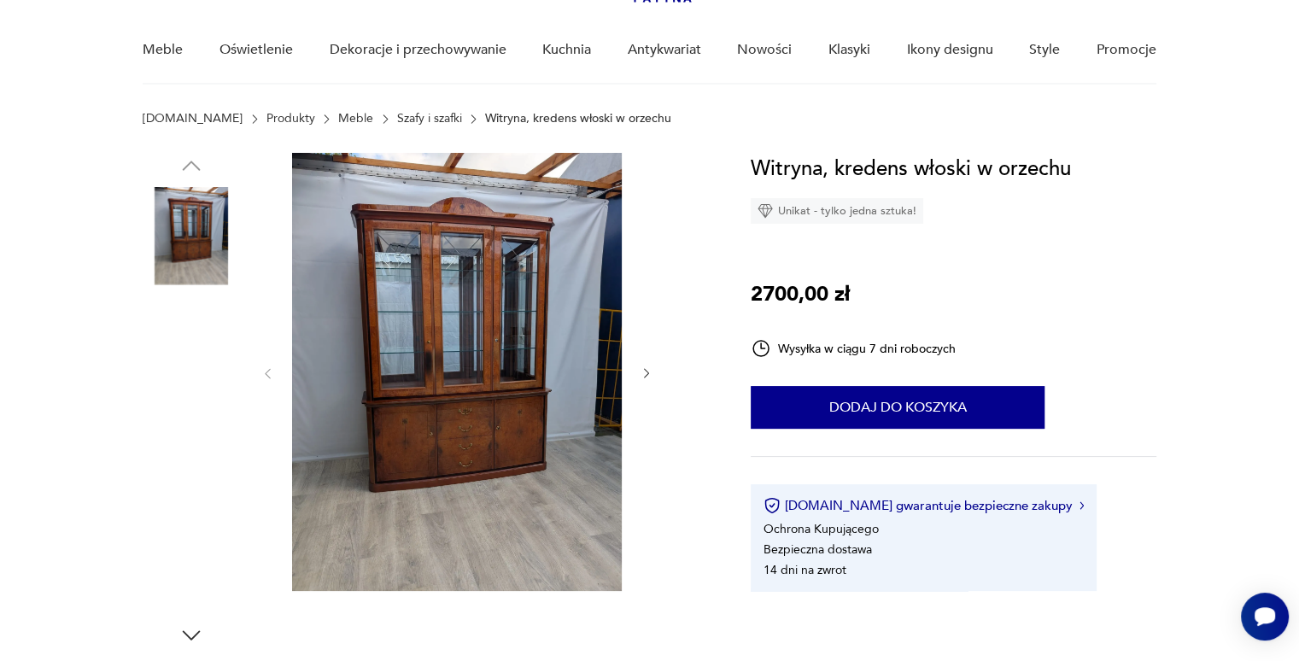
scroll to position [135, 0]
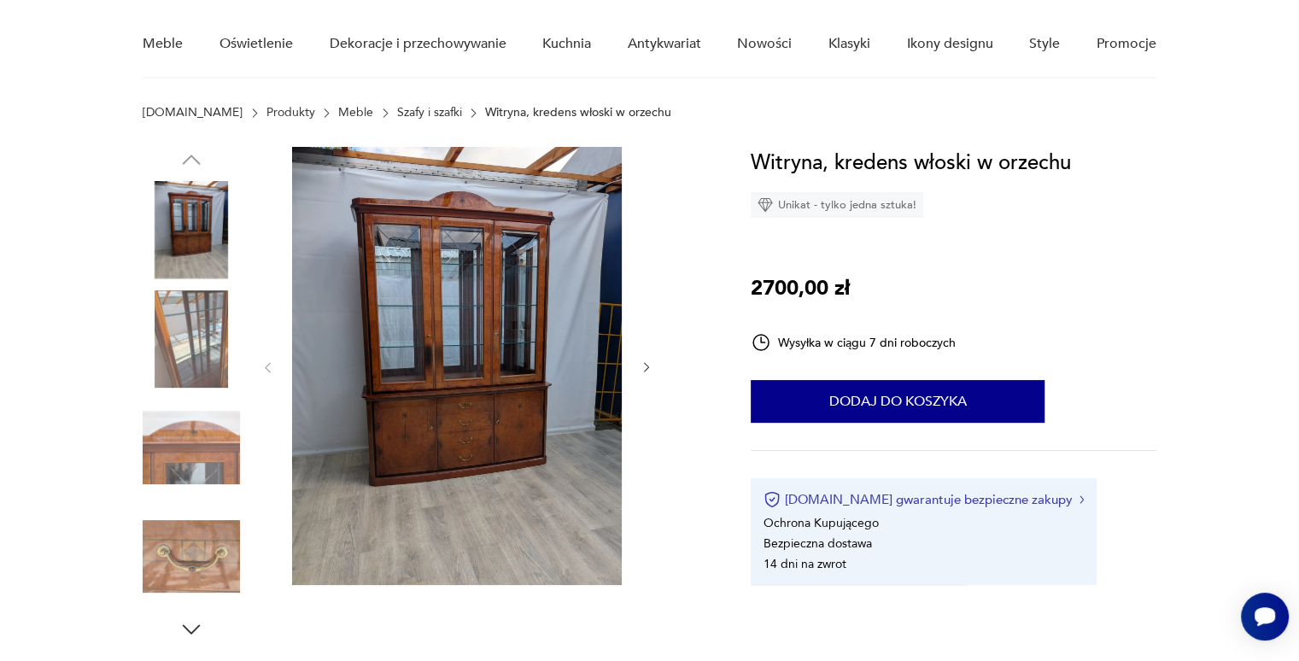
click at [844, 499] on button "[DOMAIN_NAME] gwarantuje bezpieczne zakupy" at bounding box center [924, 499] width 320 height 17
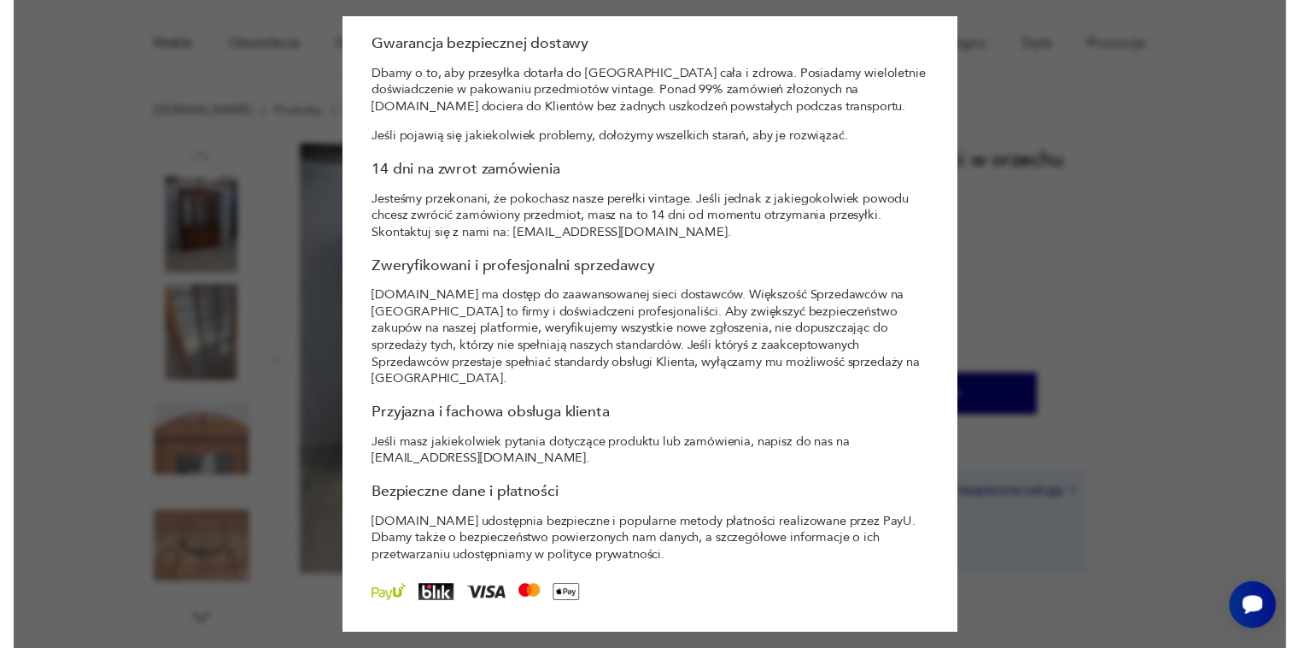
scroll to position [0, 0]
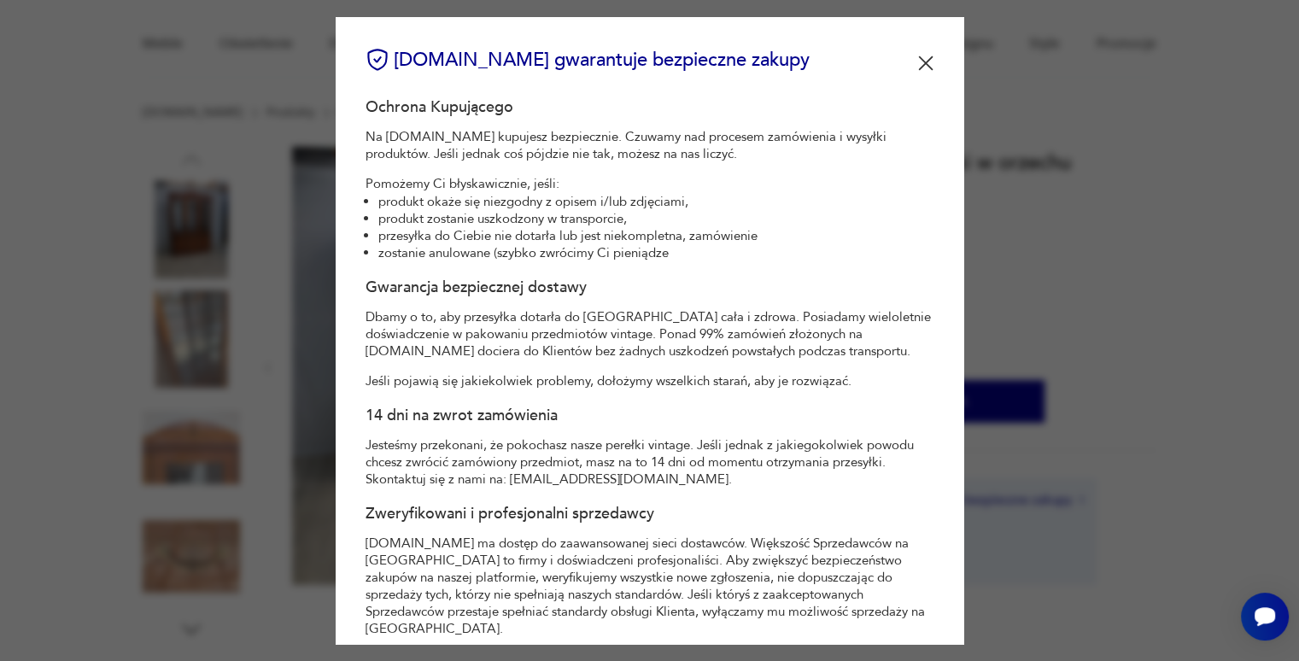
click at [918, 62] on img at bounding box center [925, 63] width 15 height 15
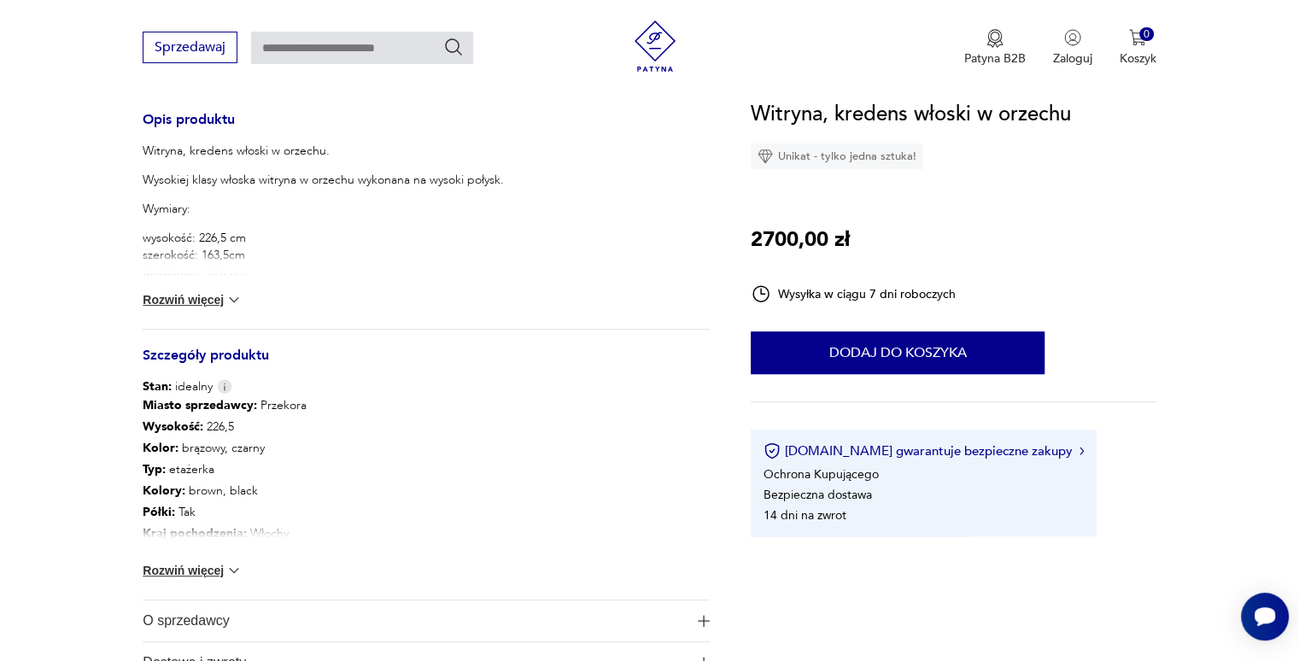
scroll to position [697, 0]
click at [1251, 612] on div "Otwórz czat Smartsupp" at bounding box center [1265, 617] width 48 height 48
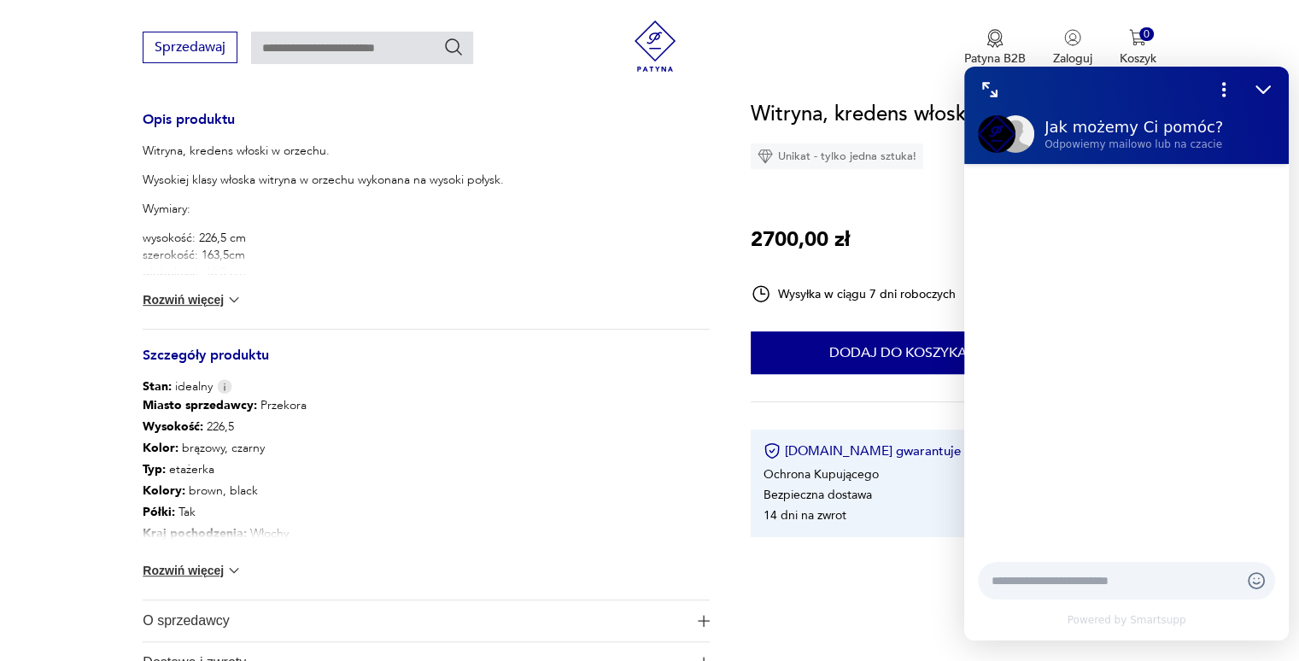
scroll to position [0, 0]
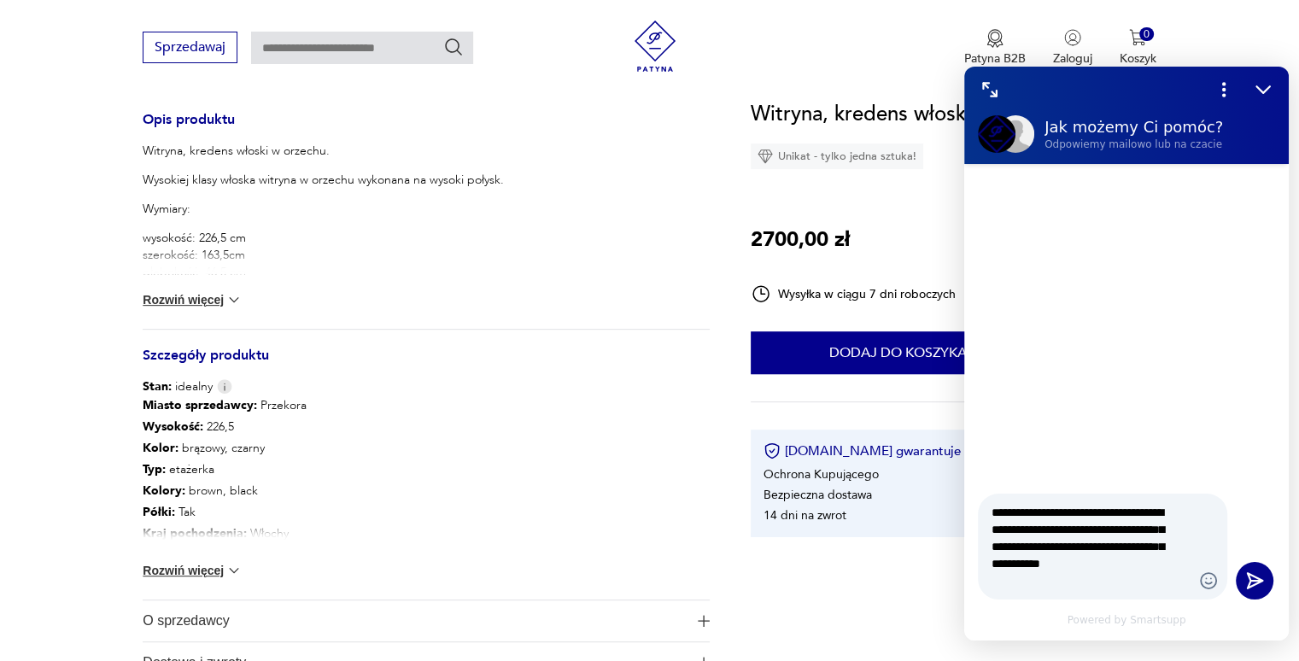
click at [1064, 577] on textarea "**********" at bounding box center [1086, 546] width 188 height 85
click at [1097, 585] on textarea "**********" at bounding box center [1086, 546] width 188 height 85
click at [1025, 528] on textarea "**********" at bounding box center [1086, 546] width 188 height 85
click at [1059, 549] on textarea "**********" at bounding box center [1086, 546] width 188 height 85
click at [1175, 585] on textarea "**********" at bounding box center [1086, 546] width 188 height 85
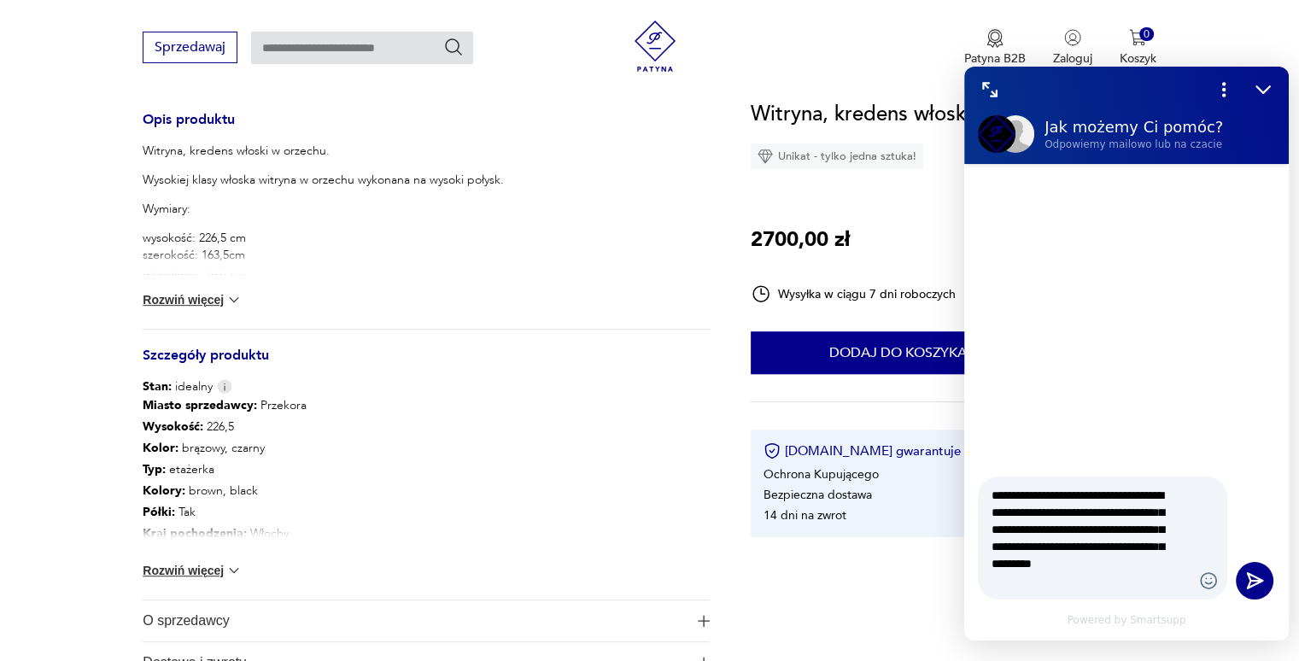
click at [1173, 558] on textarea "**********" at bounding box center [1086, 538] width 188 height 103
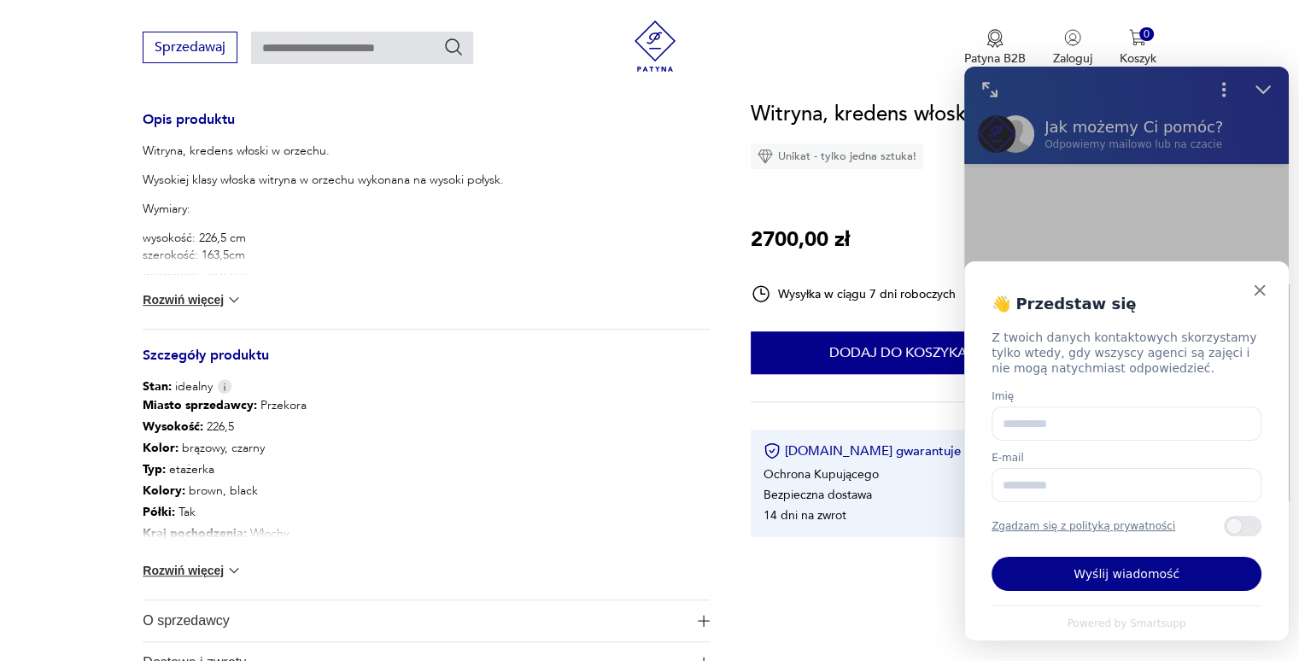
type textarea "**********"
click at [1033, 430] on input "Imię" at bounding box center [1127, 424] width 270 height 34
type input "*******"
click at [1115, 480] on input "E-mail" at bounding box center [1127, 485] width 270 height 34
type input "**********"
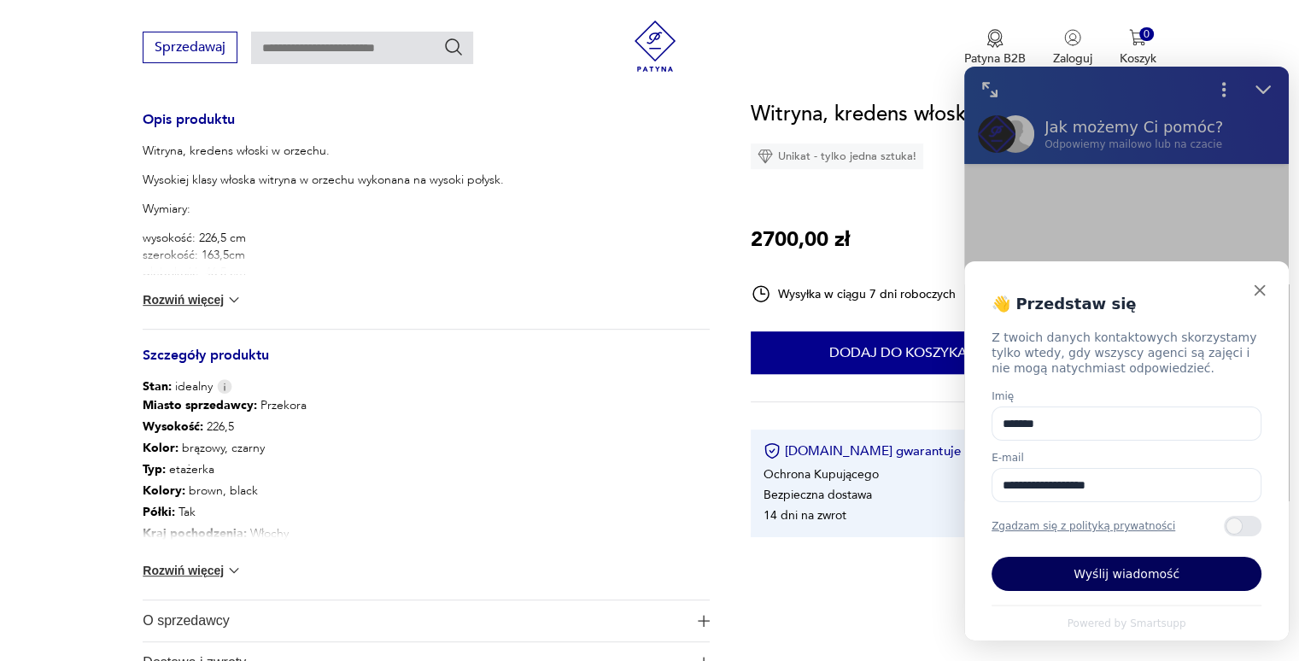
click at [1138, 580] on button "Wyślij wiadomość" at bounding box center [1127, 574] width 270 height 34
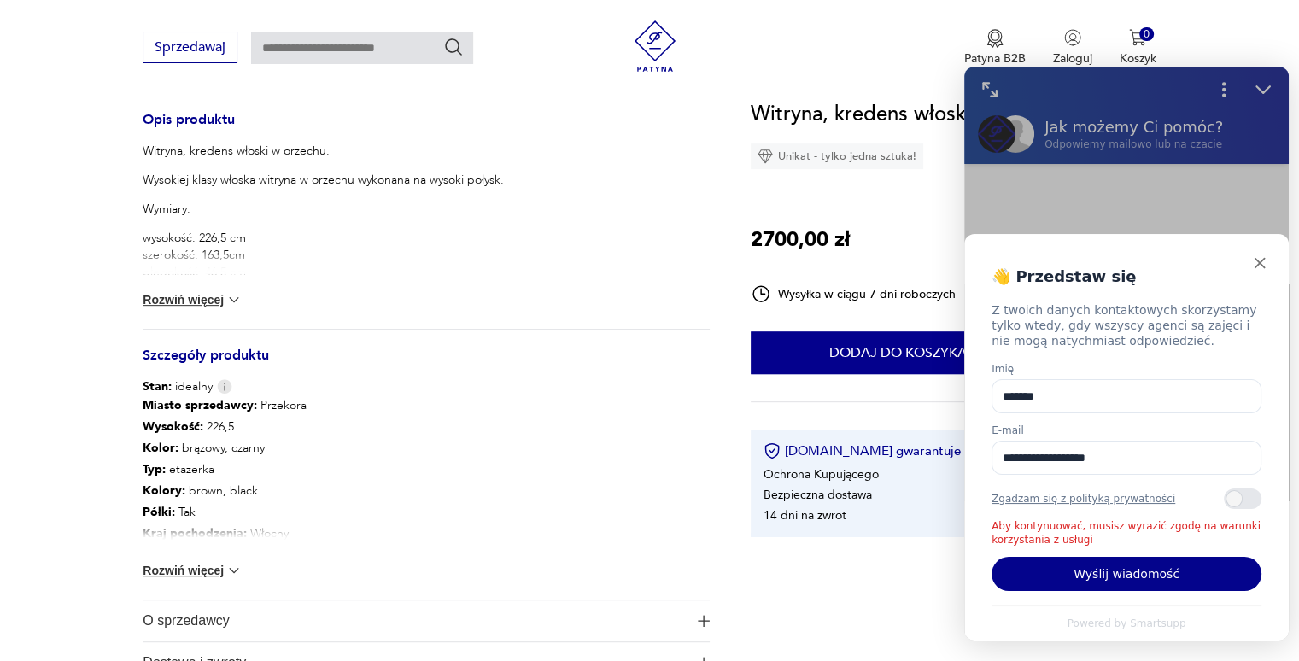
click at [1241, 494] on div "Zawartość szuflady" at bounding box center [1243, 499] width 38 height 21
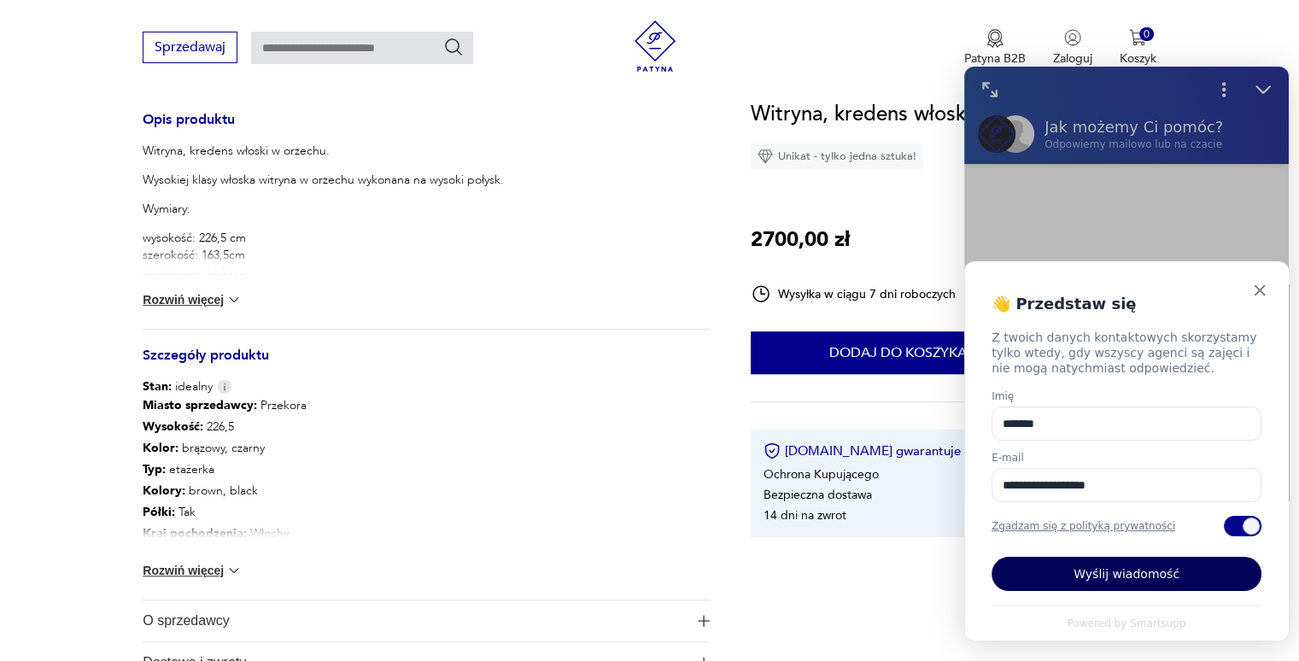
click at [1176, 577] on button "Wyślij wiadomość" at bounding box center [1127, 574] width 270 height 34
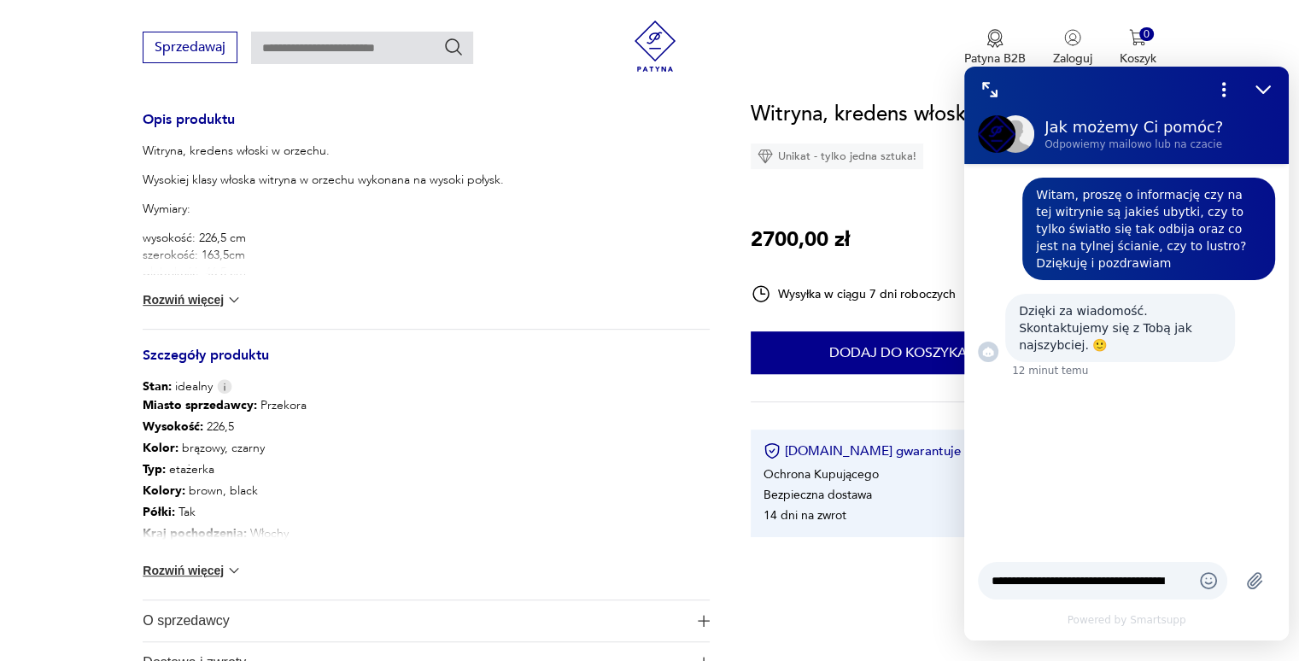
click at [625, 233] on p "wysokość: 226,5 cm szerokość: 163,5cm głębokość: 46,5 cm" at bounding box center [426, 255] width 567 height 51
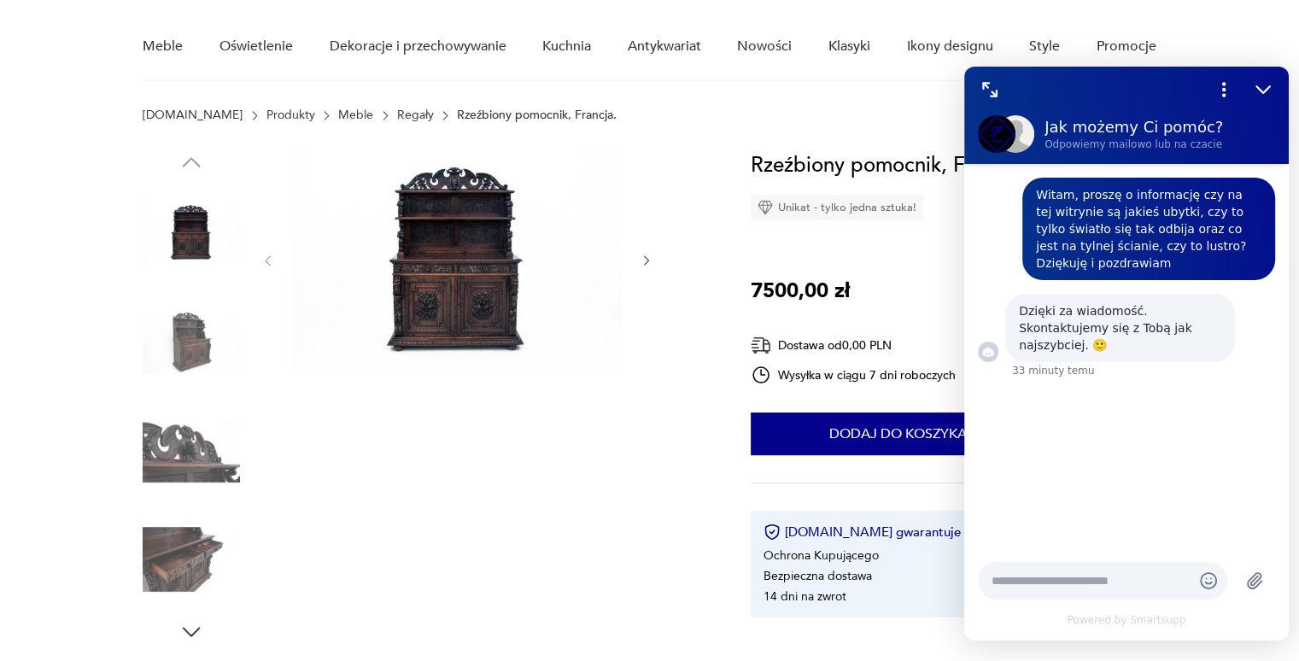
scroll to position [125, 0]
